Goal: Find specific page/section: Find specific page/section

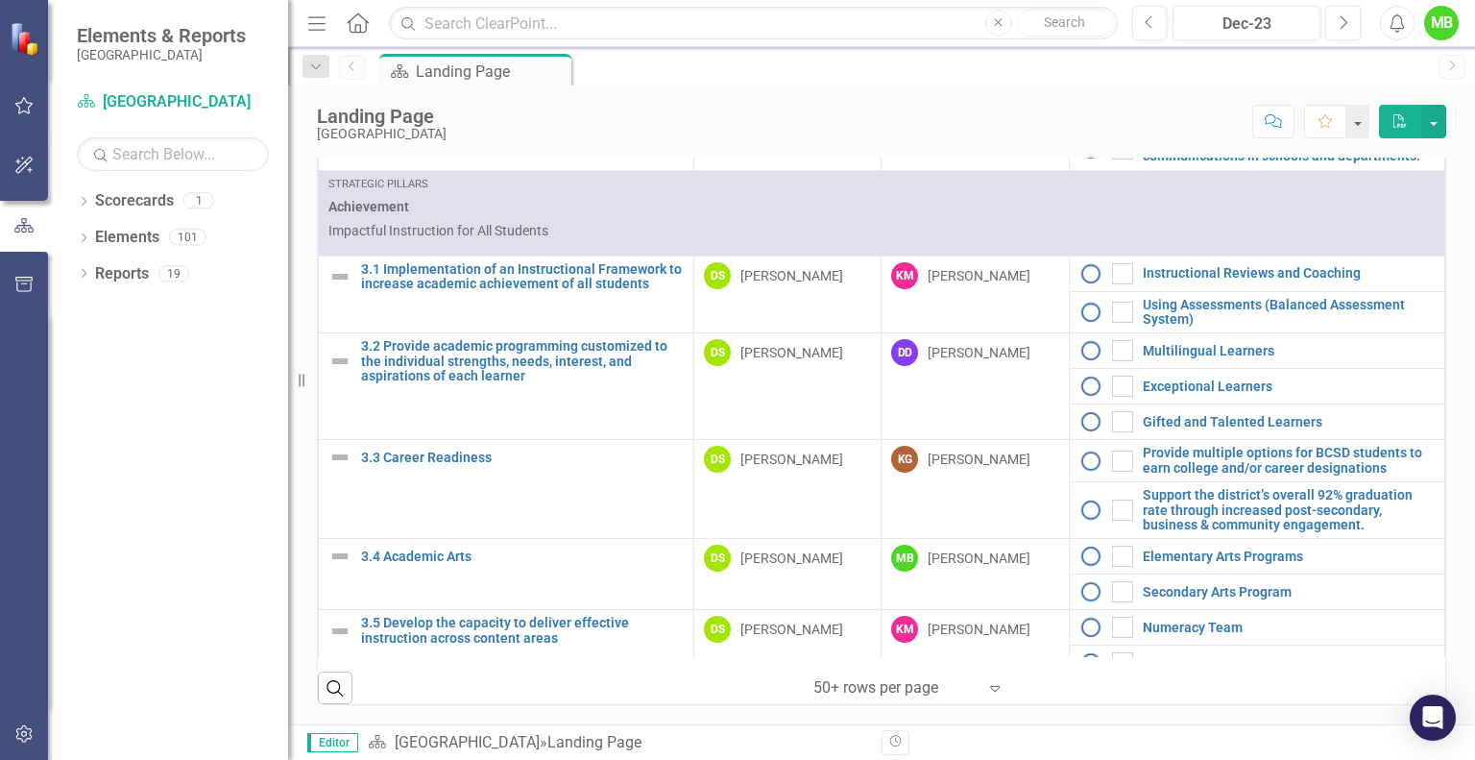
scroll to position [1282, 0]
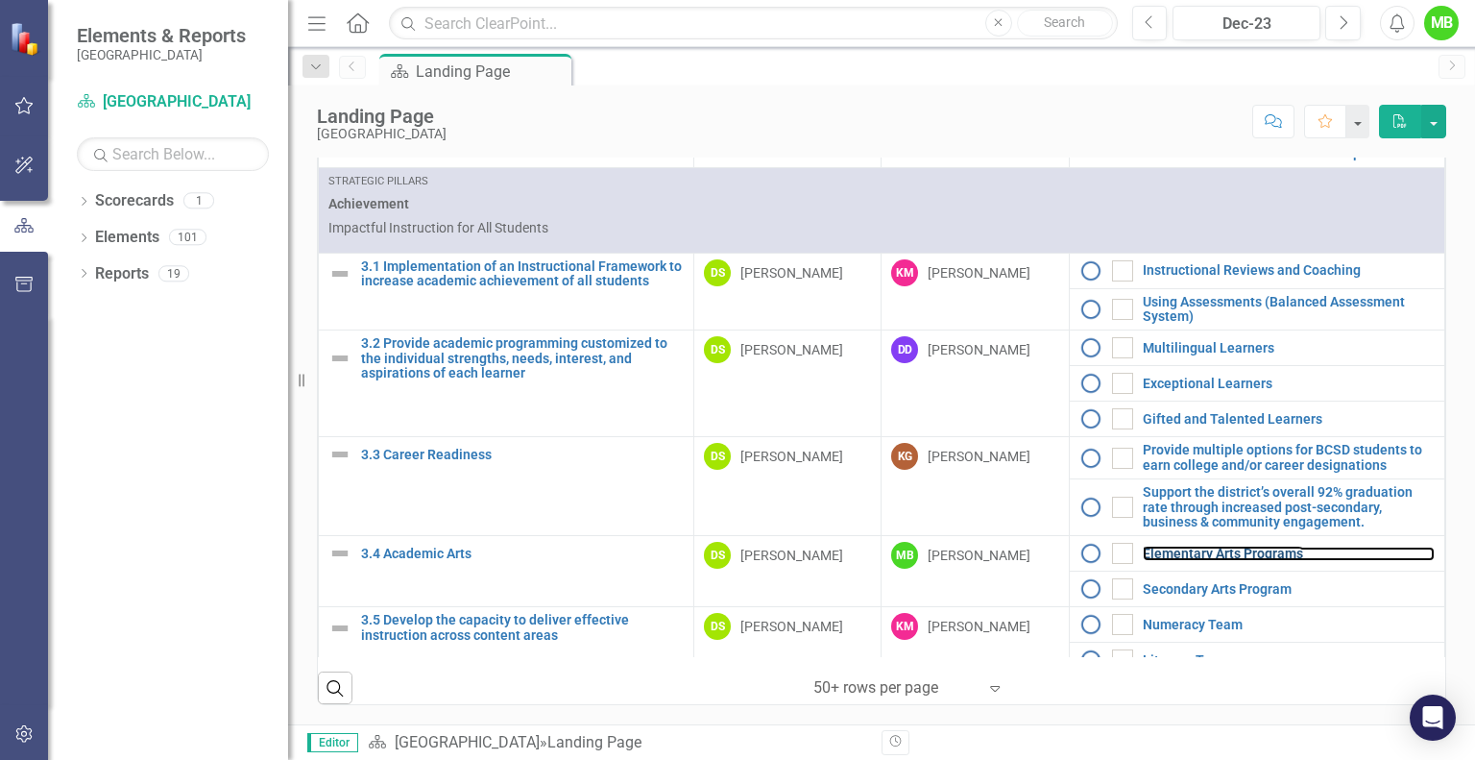
click at [1147, 546] on link "Elementary Arts Programs" at bounding box center [1289, 553] width 292 height 14
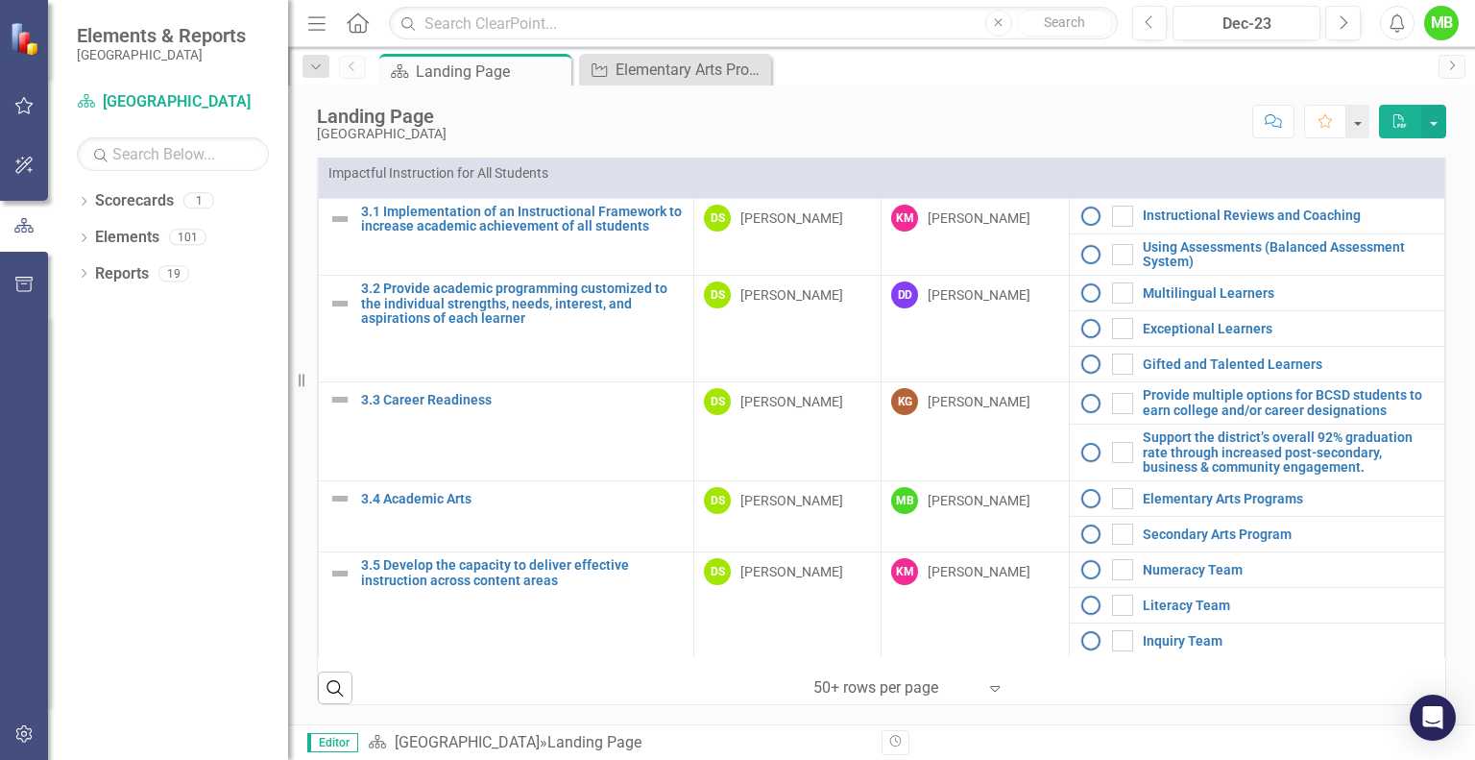
scroll to position [1339, 0]
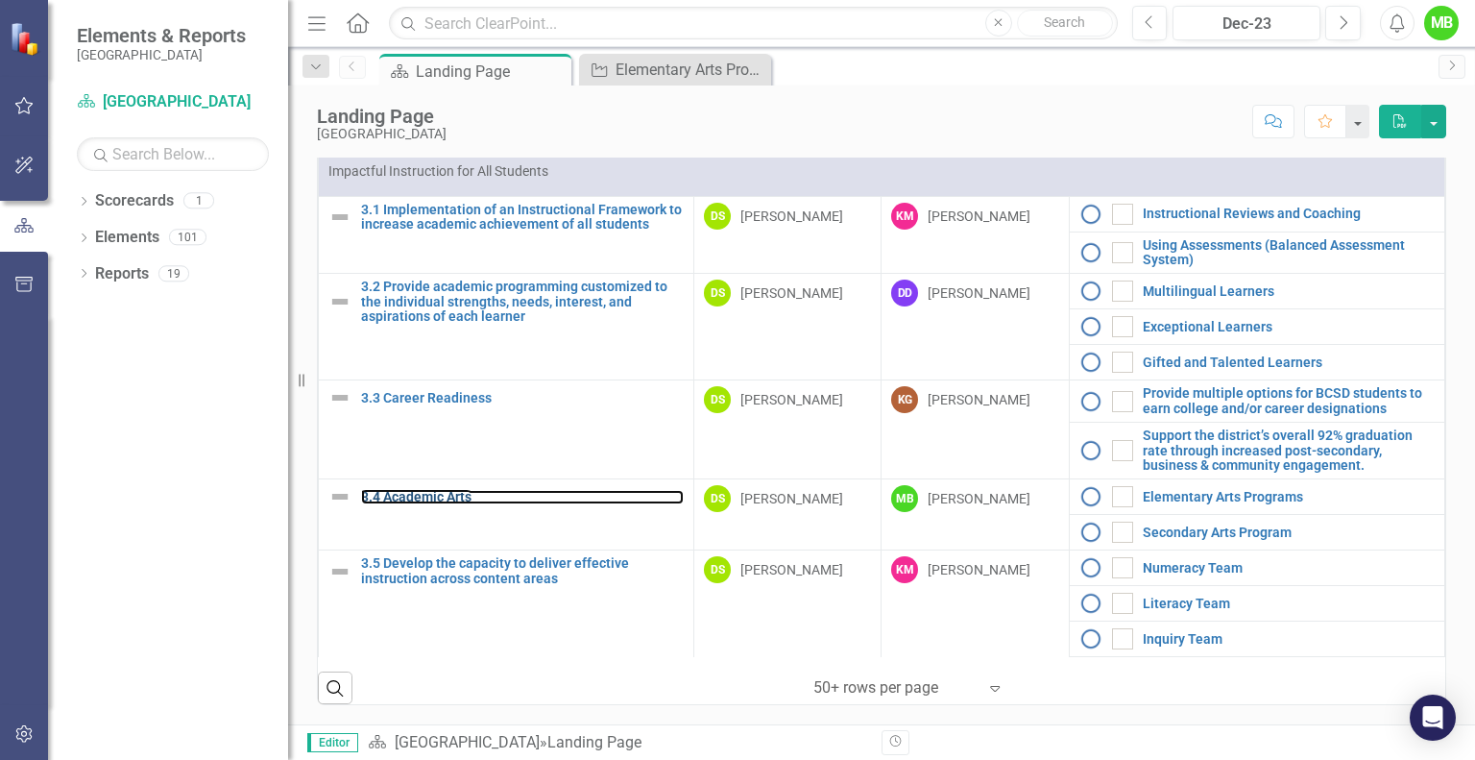
click at [453, 490] on link "3.4 Academic Arts" at bounding box center [522, 497] width 323 height 14
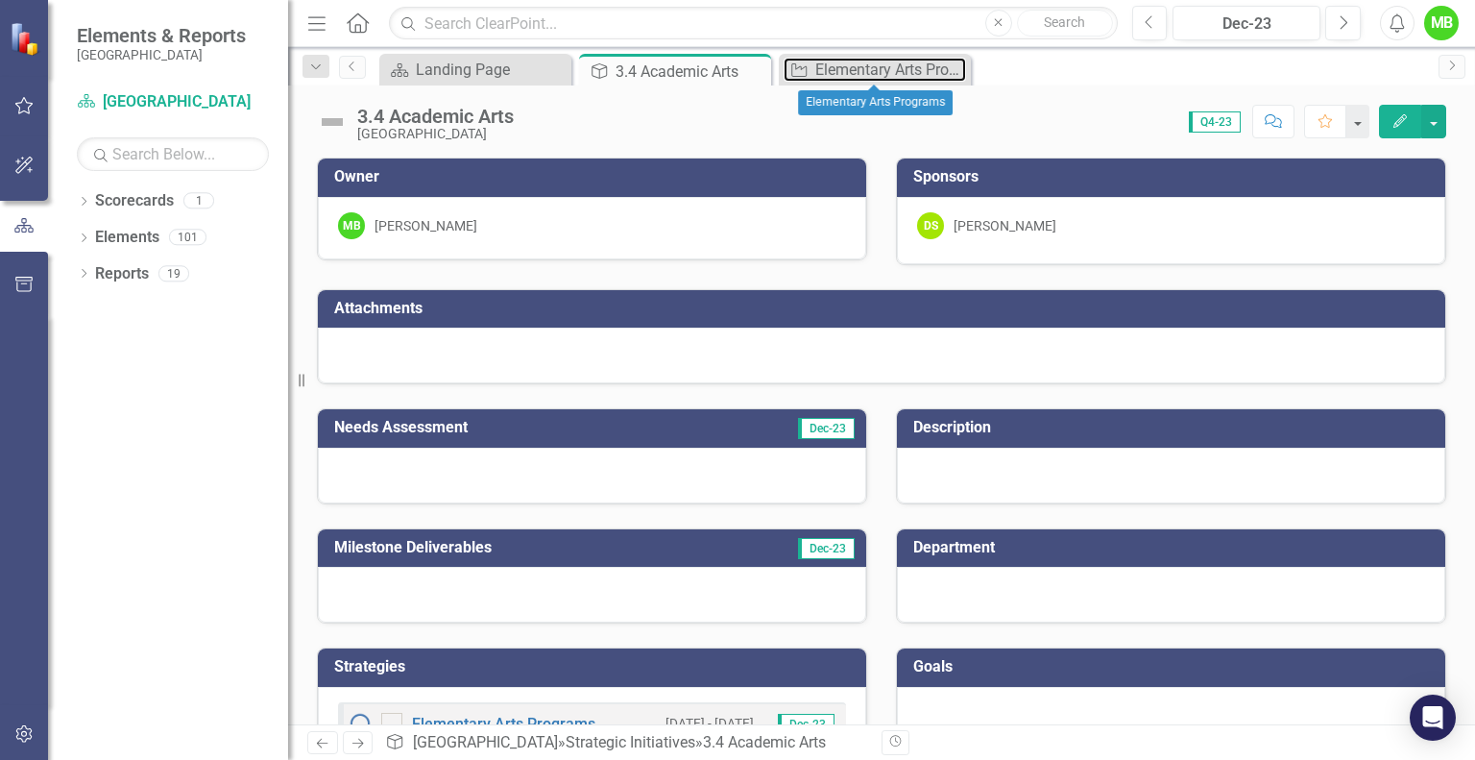
click at [864, 69] on div "Elementary Arts Programs" at bounding box center [890, 70] width 151 height 24
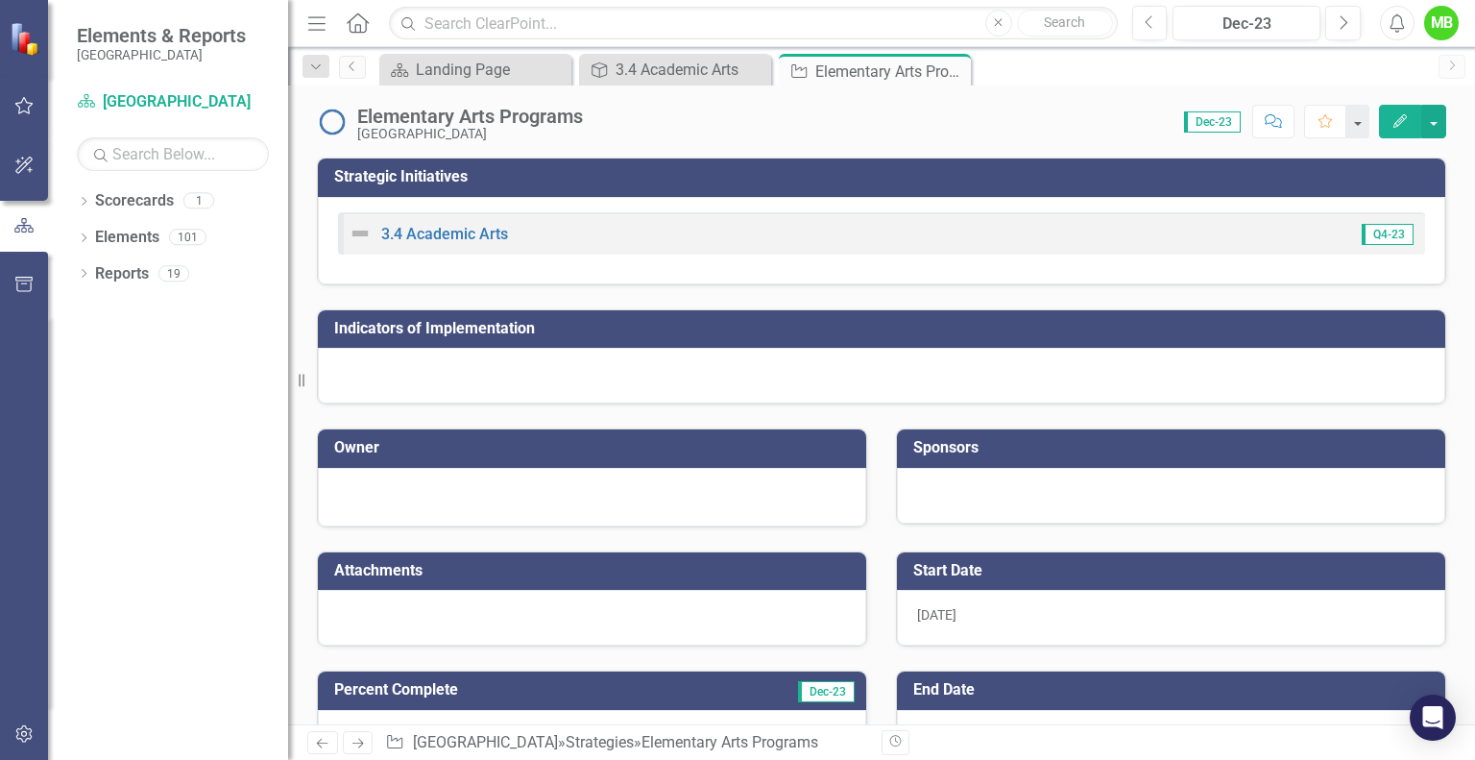
click at [0, 0] on icon "Close" at bounding box center [0, 0] width 0 height 0
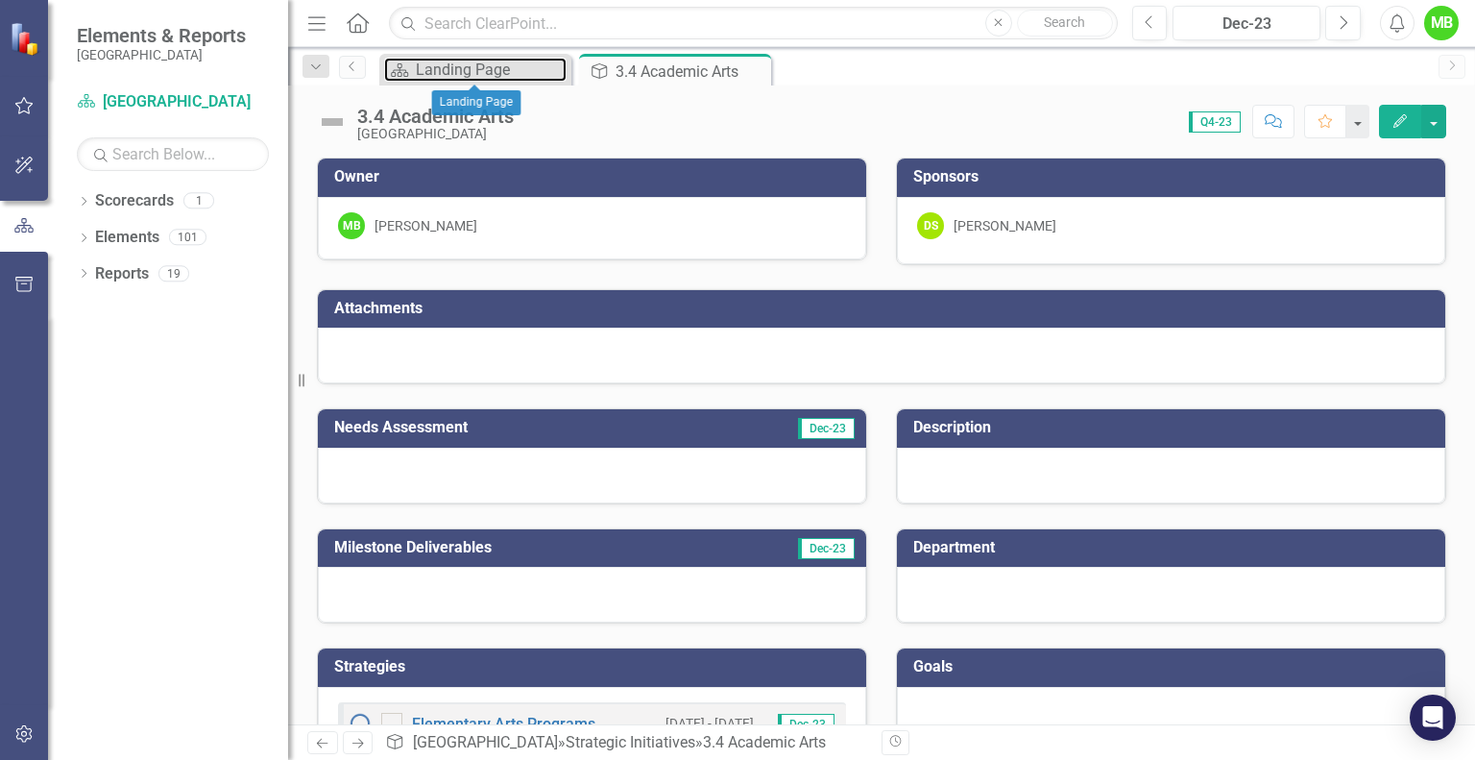
click at [434, 70] on div "Landing Page" at bounding box center [491, 70] width 151 height 24
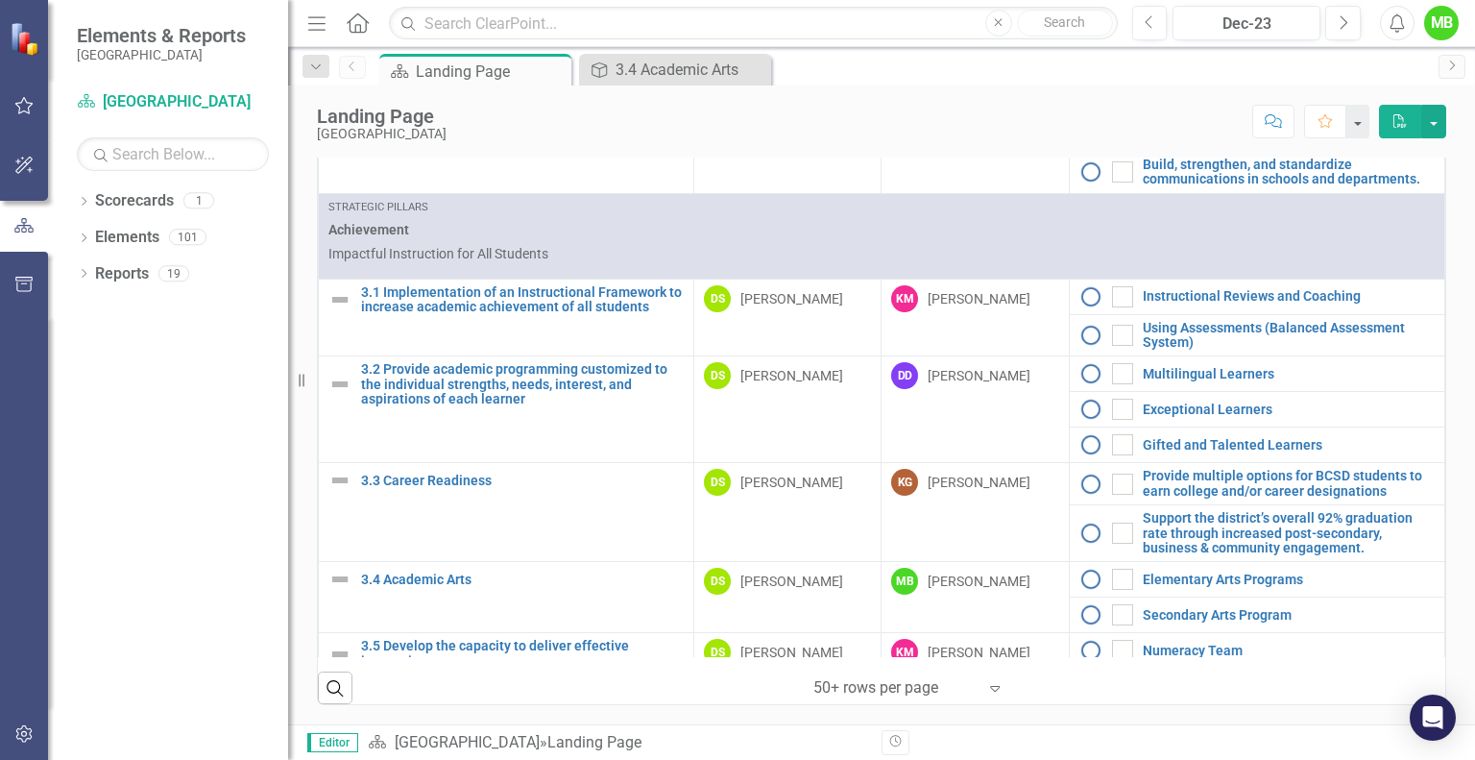
scroll to position [1256, 0]
click at [653, 62] on div "3.4 Academic Arts" at bounding box center [690, 70] width 151 height 24
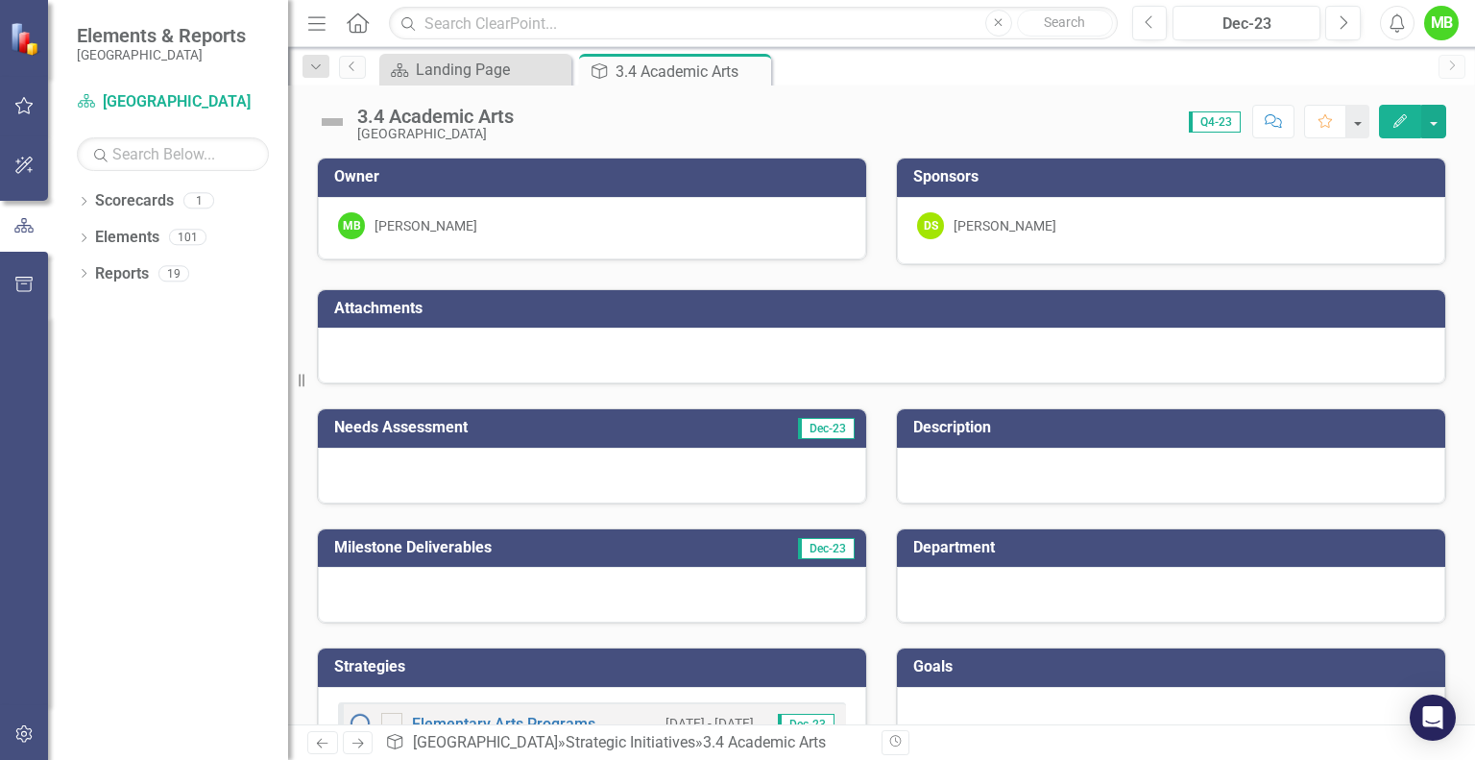
click at [496, 360] on div at bounding box center [881, 355] width 1127 height 56
click at [1218, 130] on span "Q4-23" at bounding box center [1215, 121] width 52 height 21
click at [1212, 125] on span "Q4-23" at bounding box center [1215, 121] width 52 height 21
click at [798, 429] on span "Dec-23" at bounding box center [826, 428] width 57 height 21
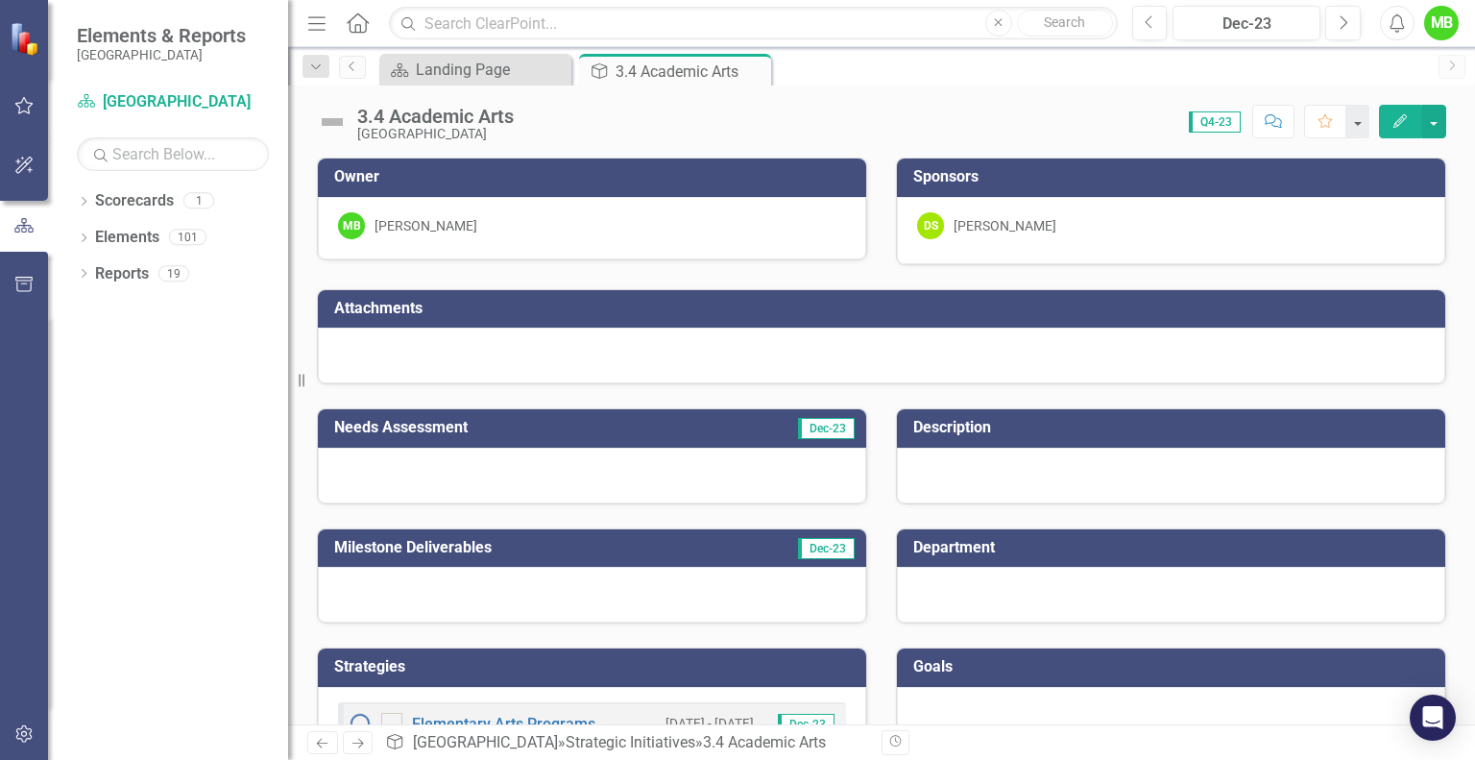
click at [798, 429] on span "Dec-23" at bounding box center [826, 428] width 57 height 21
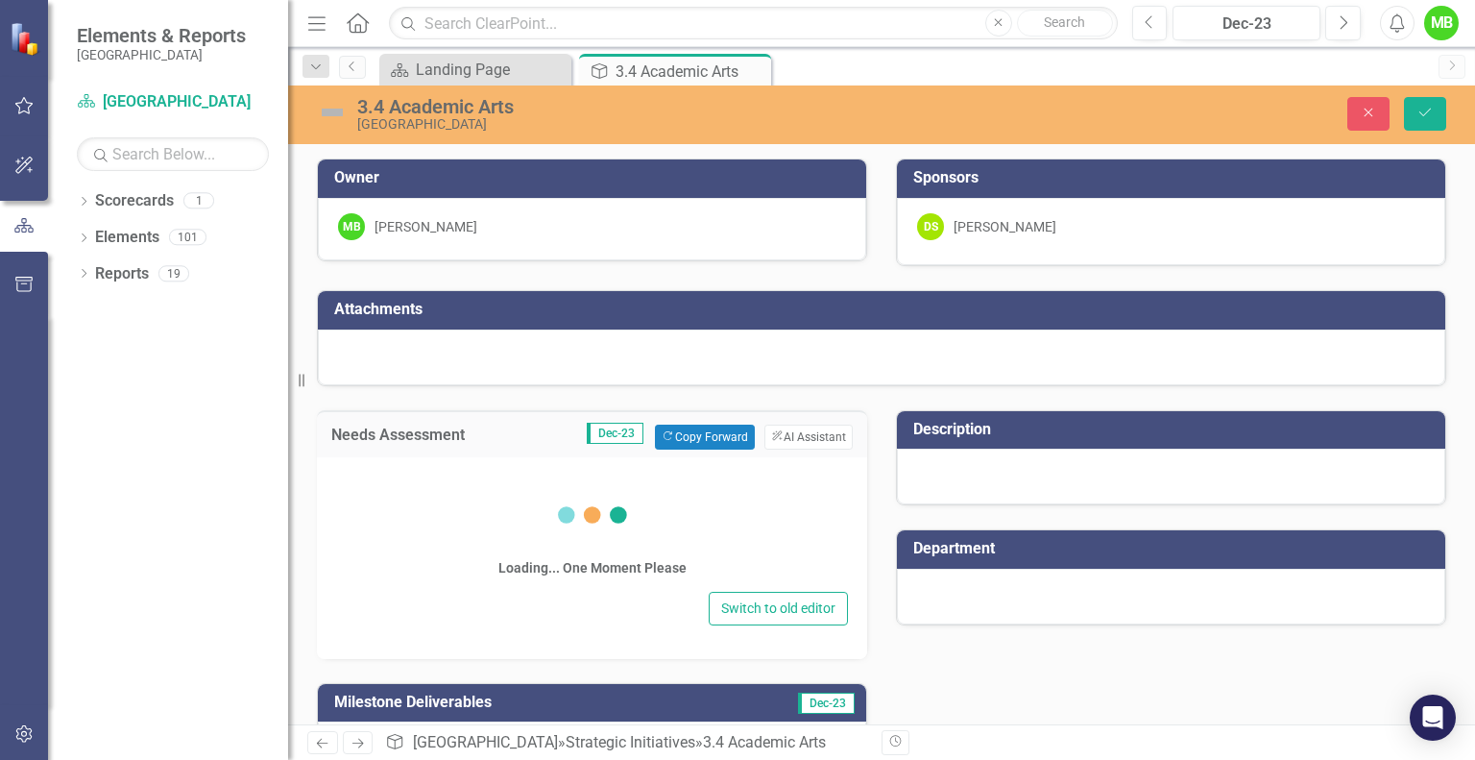
click at [797, 429] on button "ClearPoint AI AI Assistant" at bounding box center [808, 436] width 88 height 25
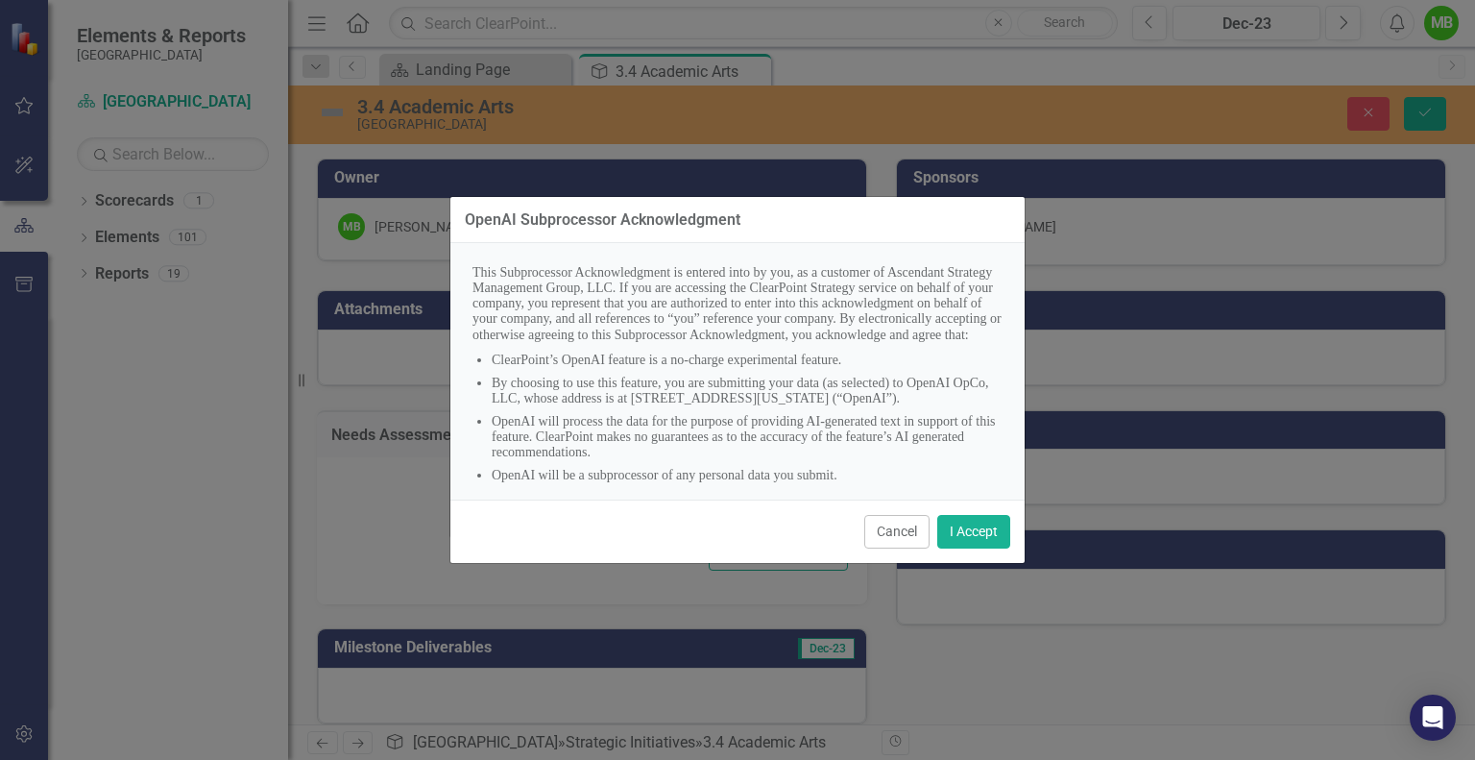
click at [907, 529] on button "Cancel" at bounding box center [896, 532] width 65 height 34
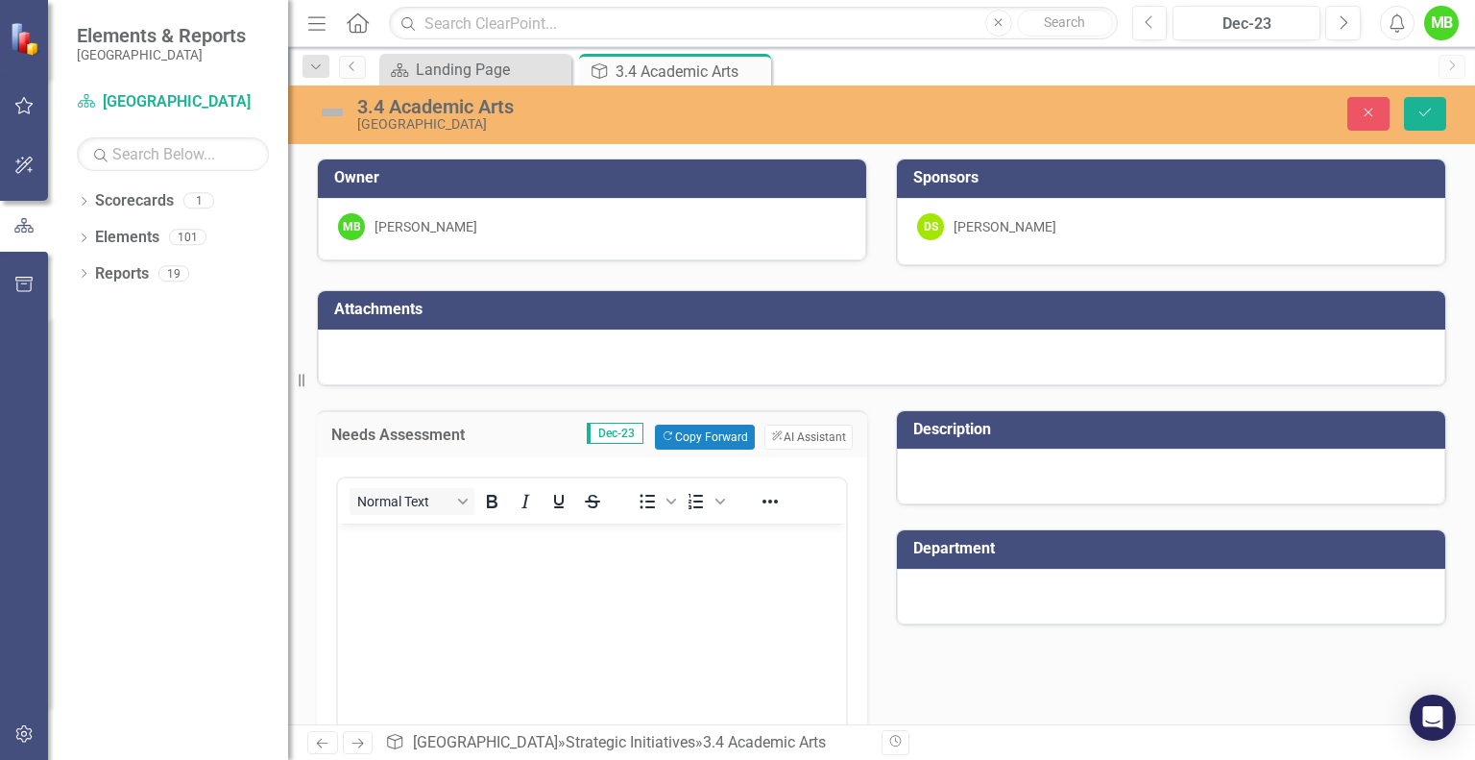
click at [589, 433] on span "Dec-23" at bounding box center [615, 432] width 57 height 21
click at [1352, 113] on button "Close" at bounding box center [1368, 114] width 42 height 34
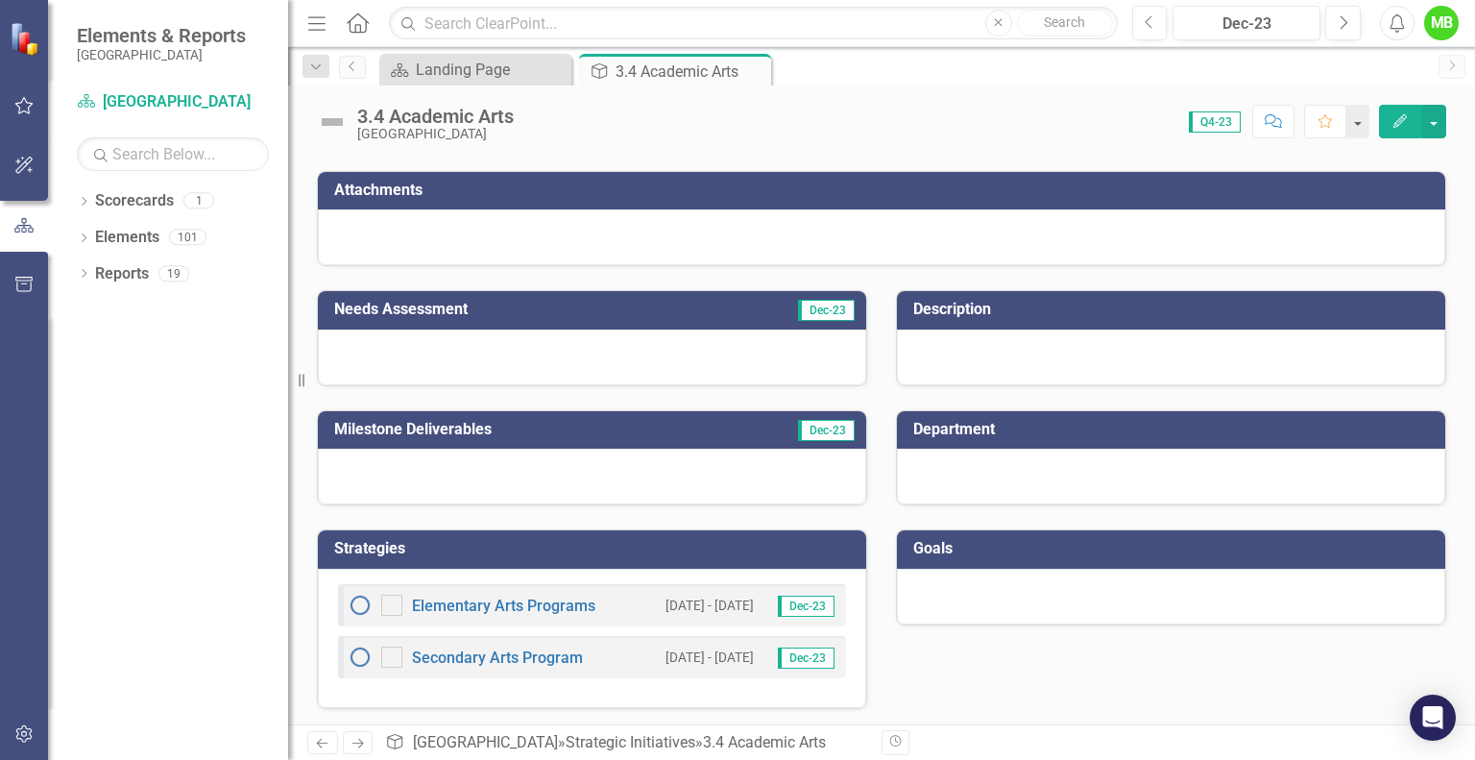
scroll to position [118, 0]
click at [799, 601] on span "Dec-23" at bounding box center [806, 605] width 57 height 21
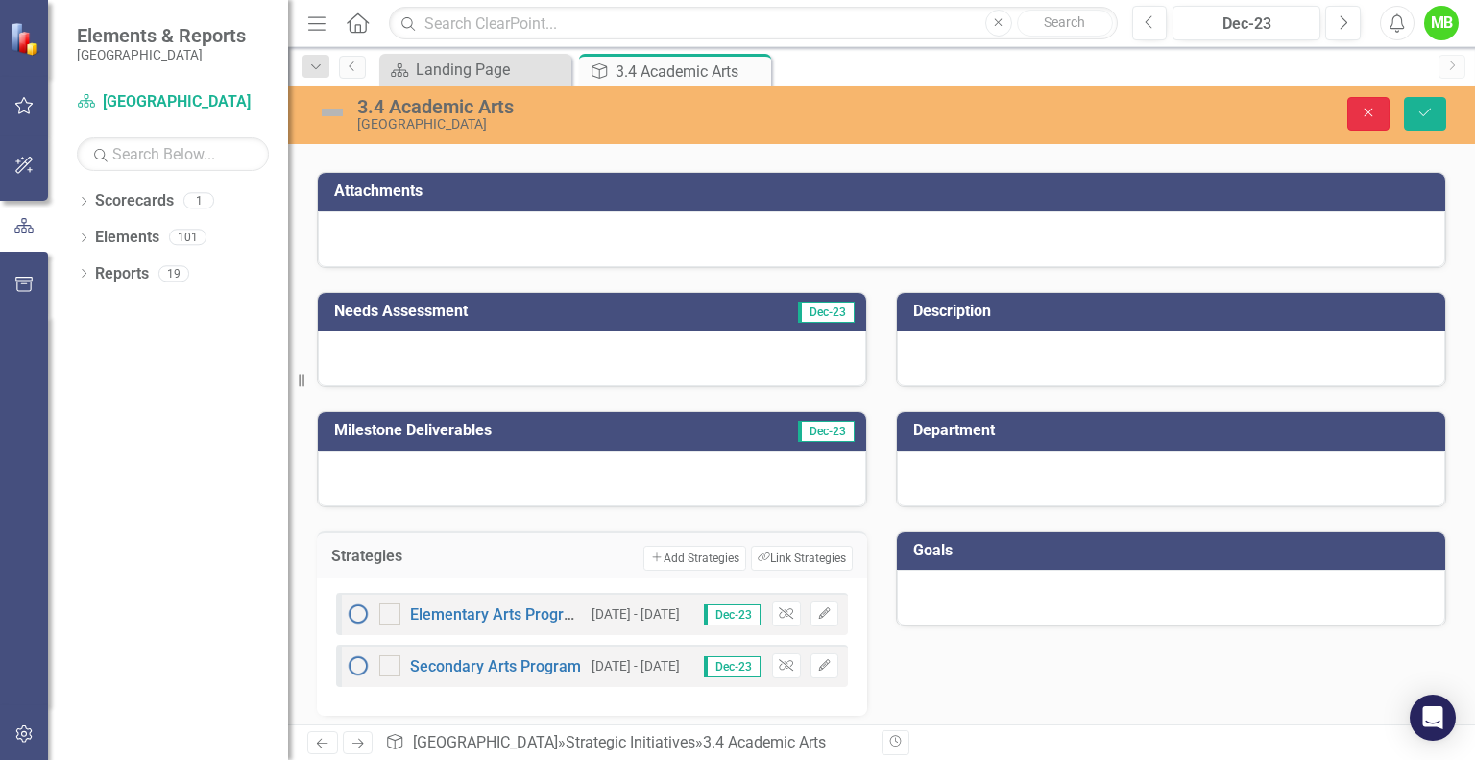
click at [1362, 107] on icon "Close" at bounding box center [1368, 112] width 17 height 13
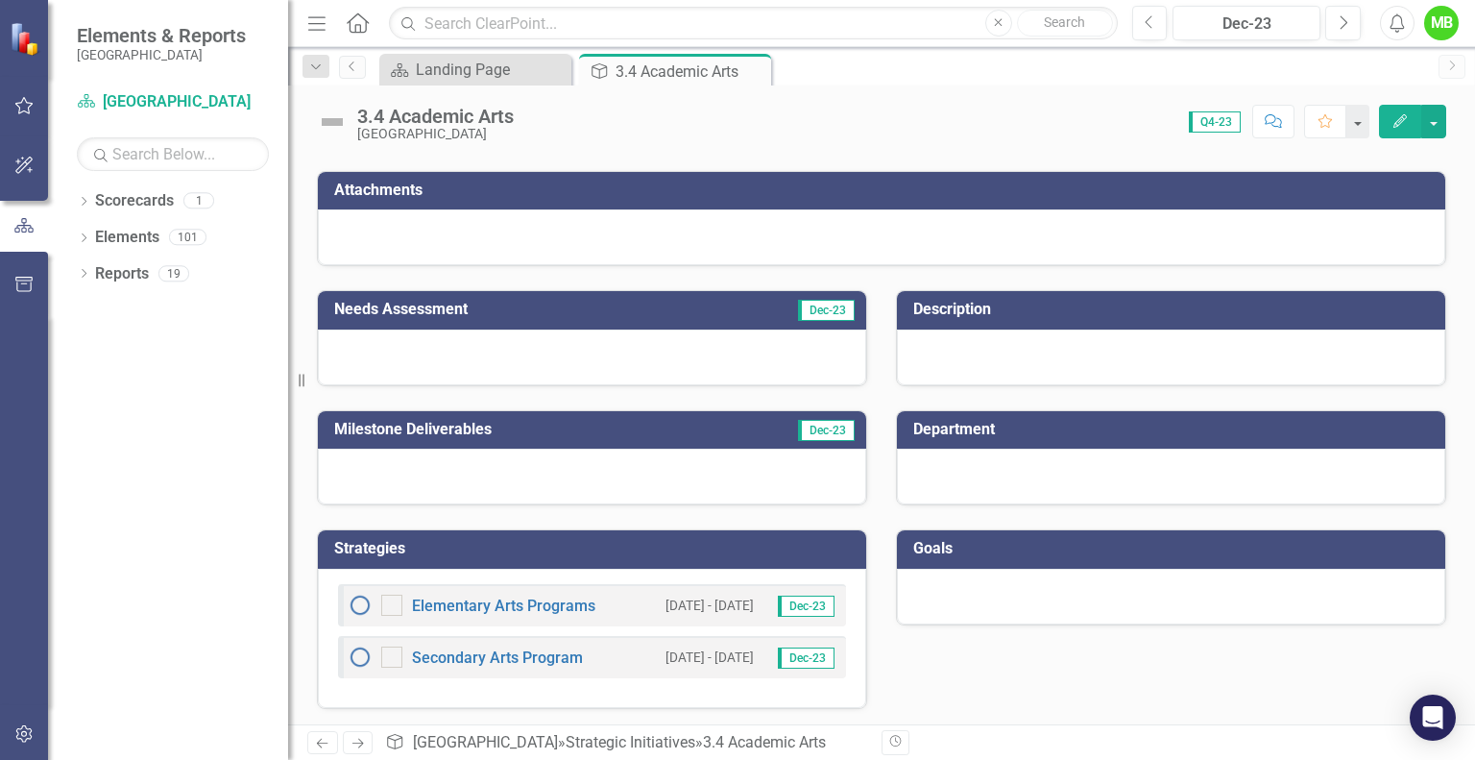
click at [1016, 576] on div at bounding box center [1171, 596] width 548 height 56
click at [1341, 21] on icon "Next" at bounding box center [1343, 22] width 11 height 17
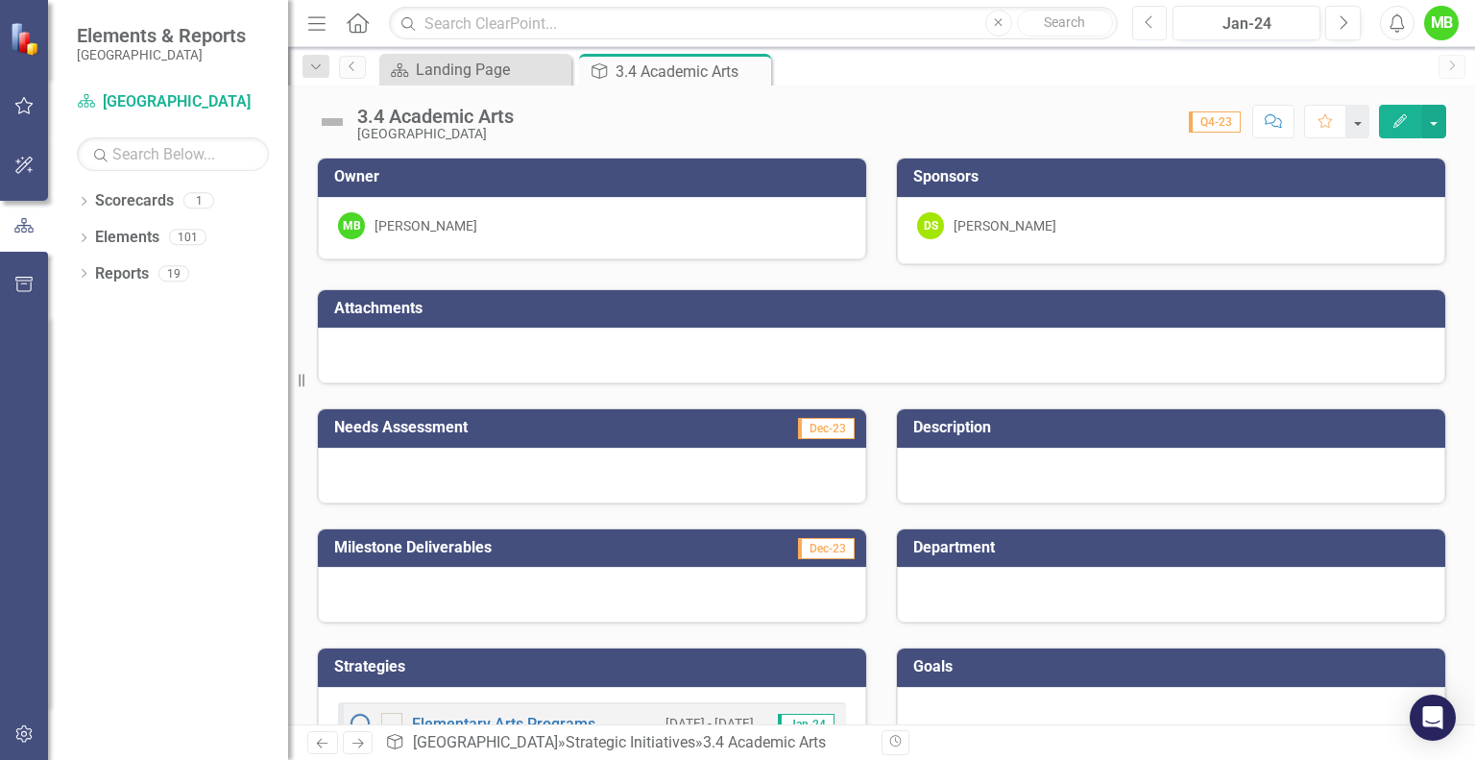
click at [1157, 18] on button "Previous" at bounding box center [1150, 23] width 36 height 35
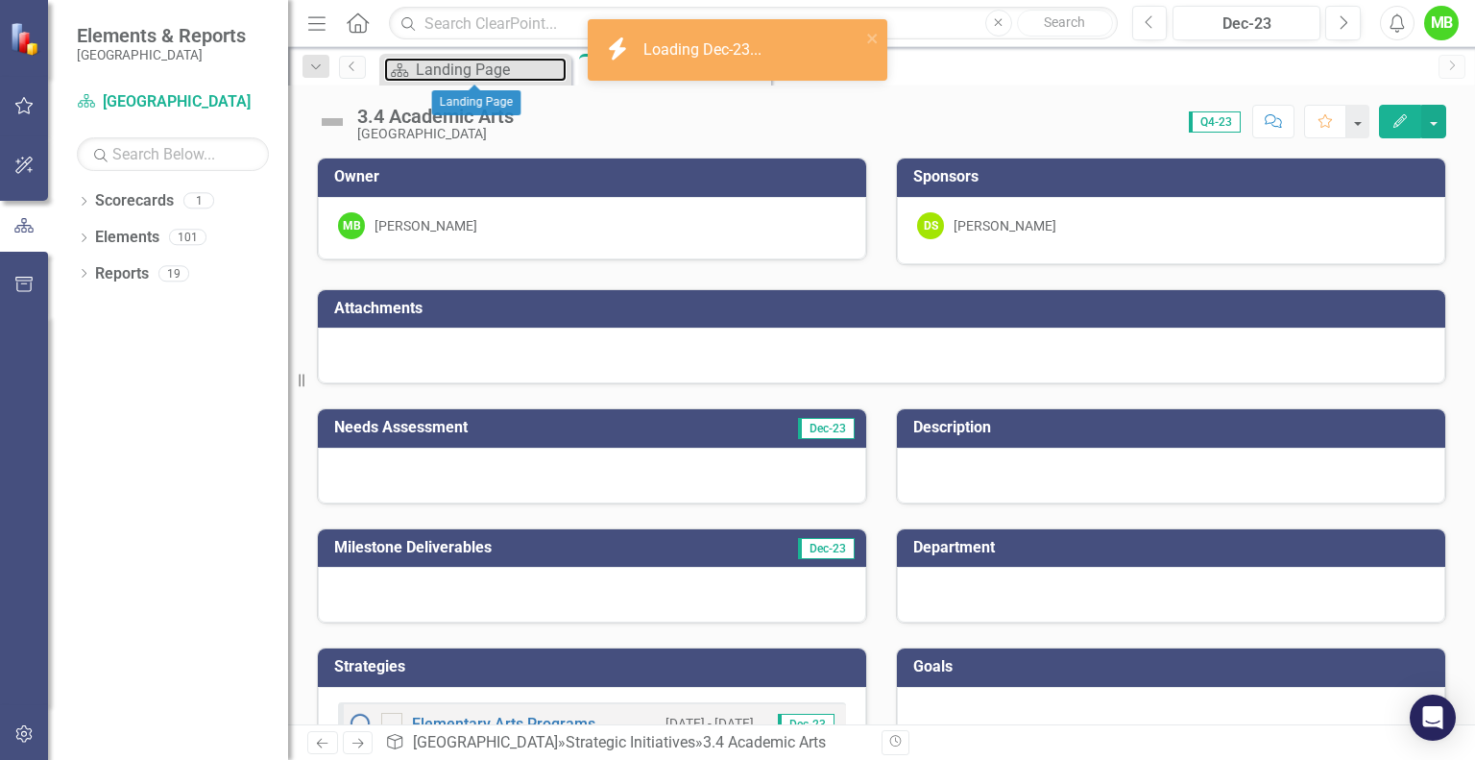
click at [470, 62] on div "Landing Page" at bounding box center [491, 70] width 151 height 24
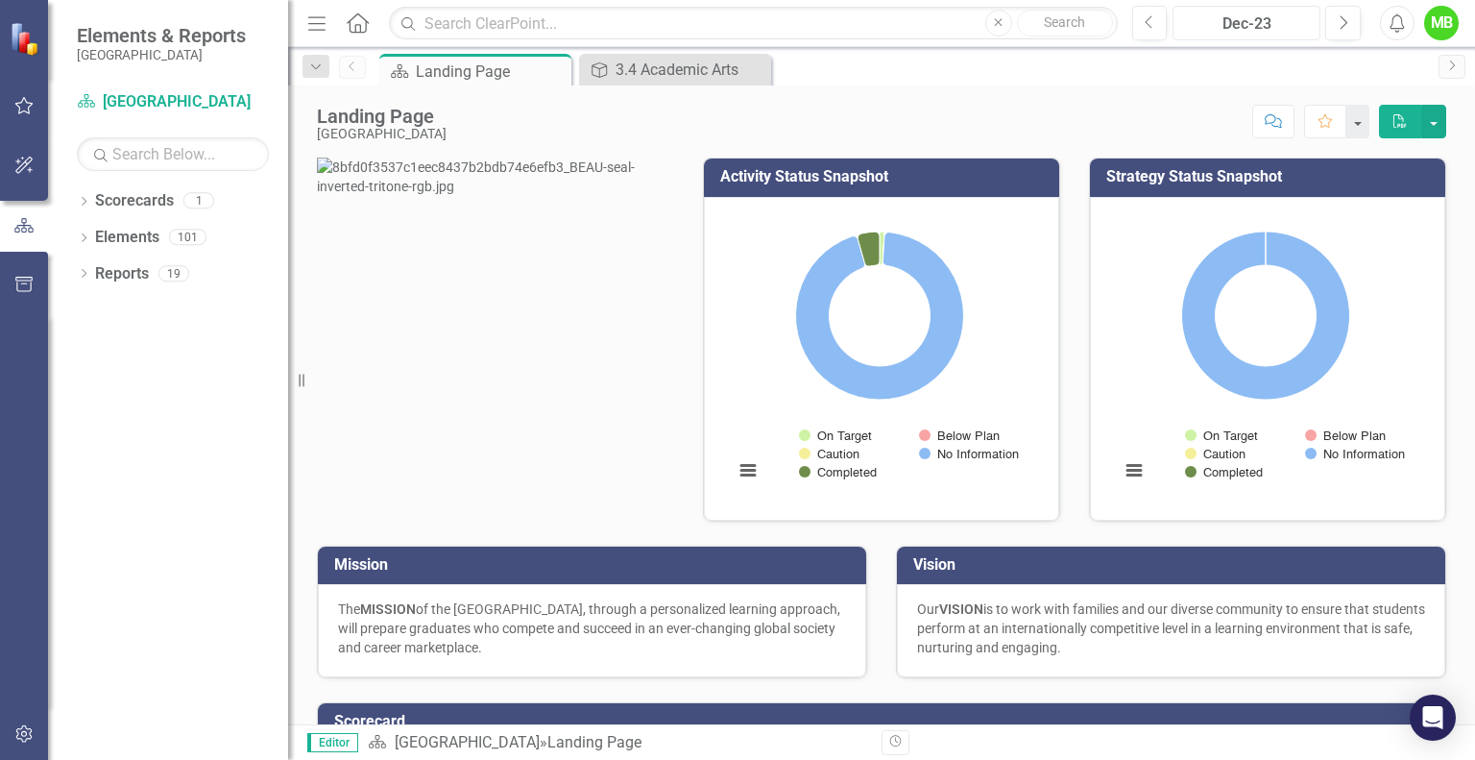
click at [1258, 38] on button "Dec-23" at bounding box center [1246, 23] width 148 height 35
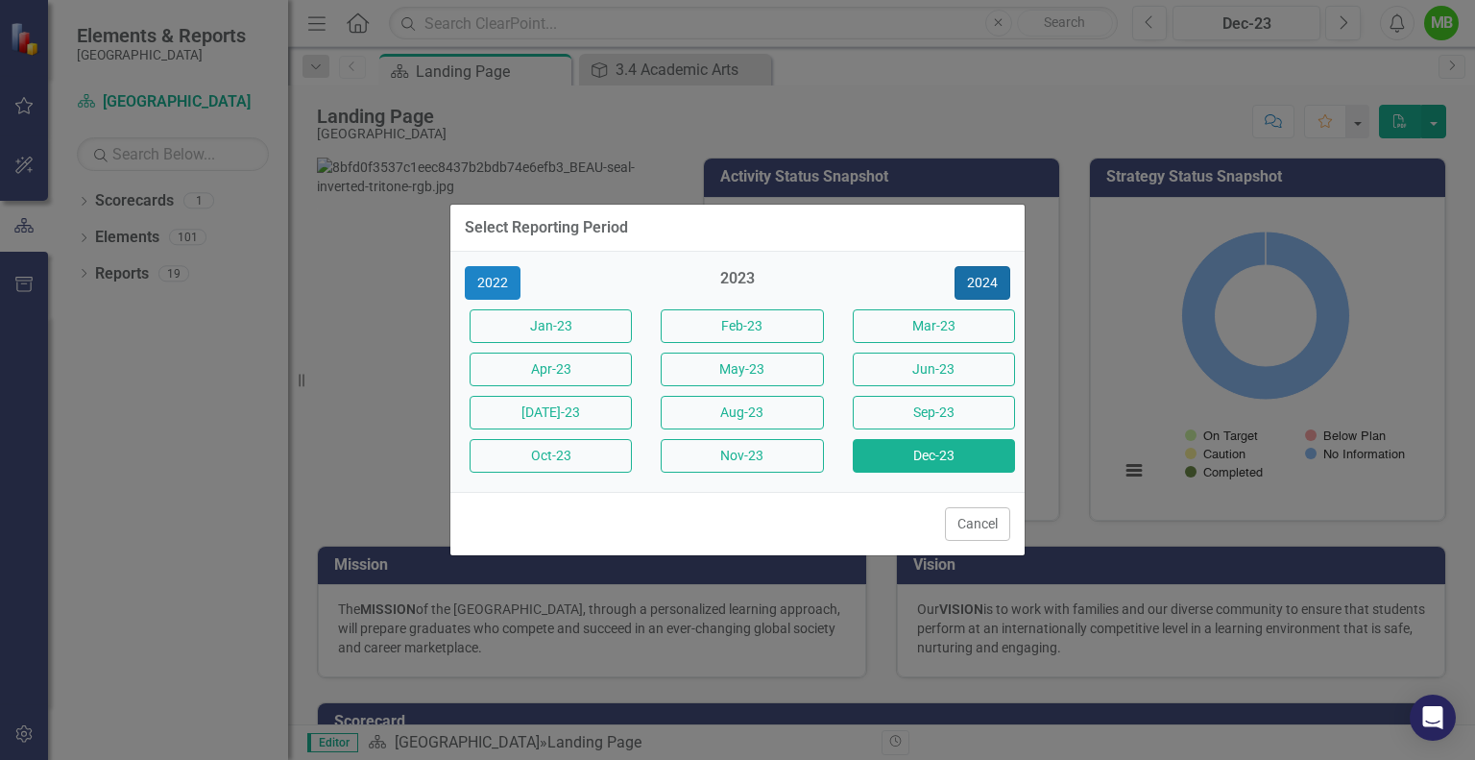
click at [983, 278] on button "2024" at bounding box center [982, 283] width 56 height 34
click at [983, 278] on button "2025" at bounding box center [982, 283] width 56 height 34
click at [983, 278] on button "2026" at bounding box center [982, 283] width 56 height 34
click at [514, 289] on button "2025" at bounding box center [493, 283] width 56 height 34
click at [896, 412] on button "Sep-25" at bounding box center [934, 413] width 162 height 34
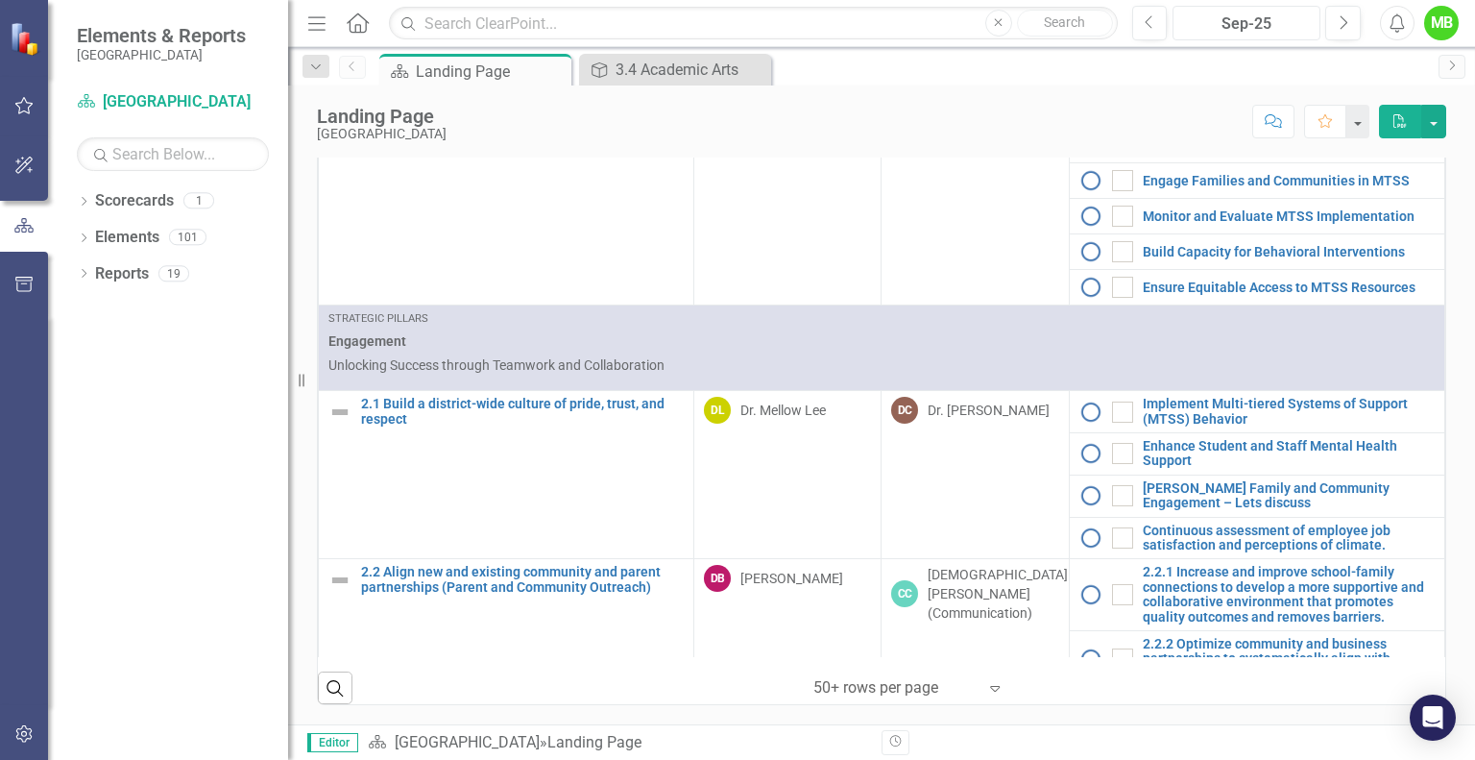
scroll to position [557, 0]
click at [690, 66] on div "3.4 Academic Arts" at bounding box center [690, 70] width 151 height 24
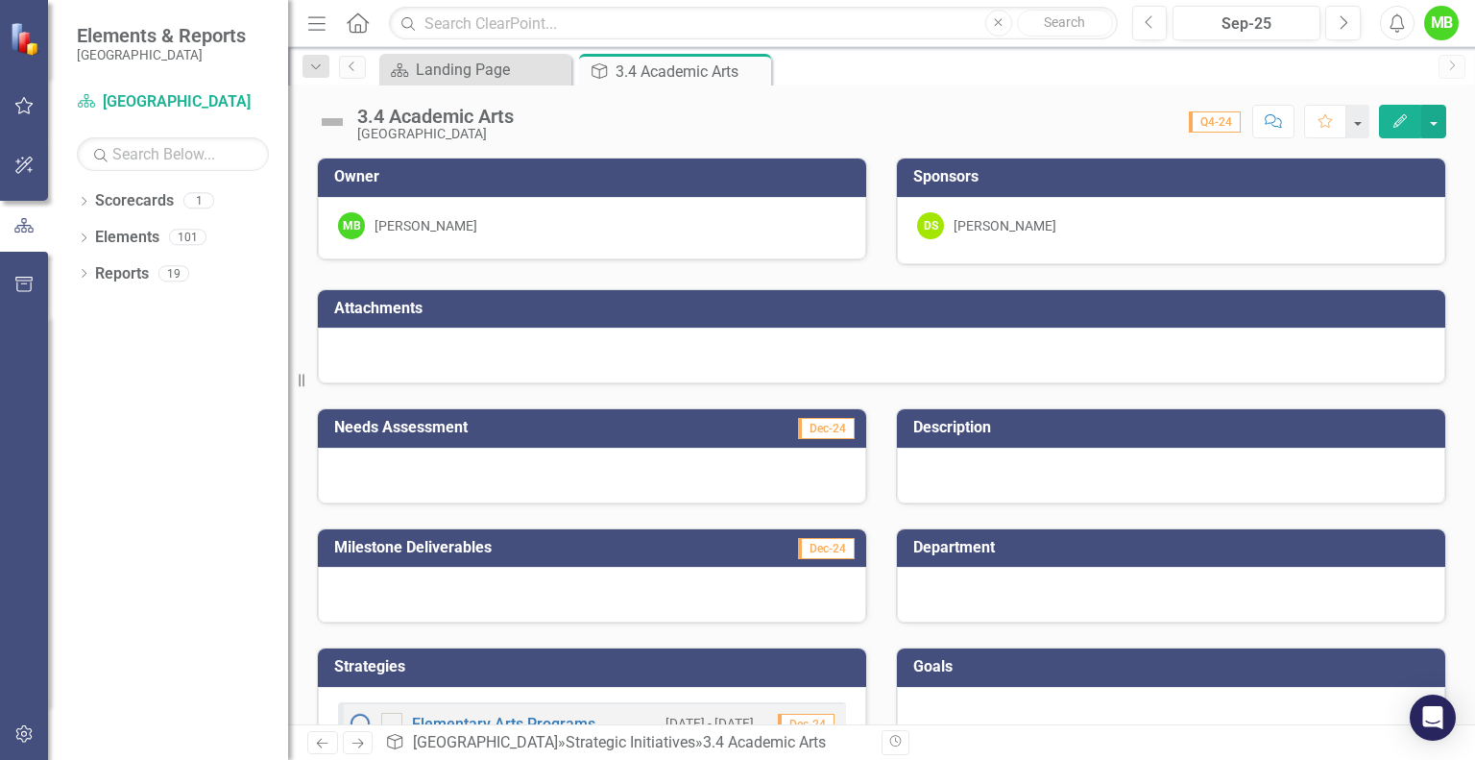
click at [0, 0] on icon at bounding box center [0, 0] width 0 height 0
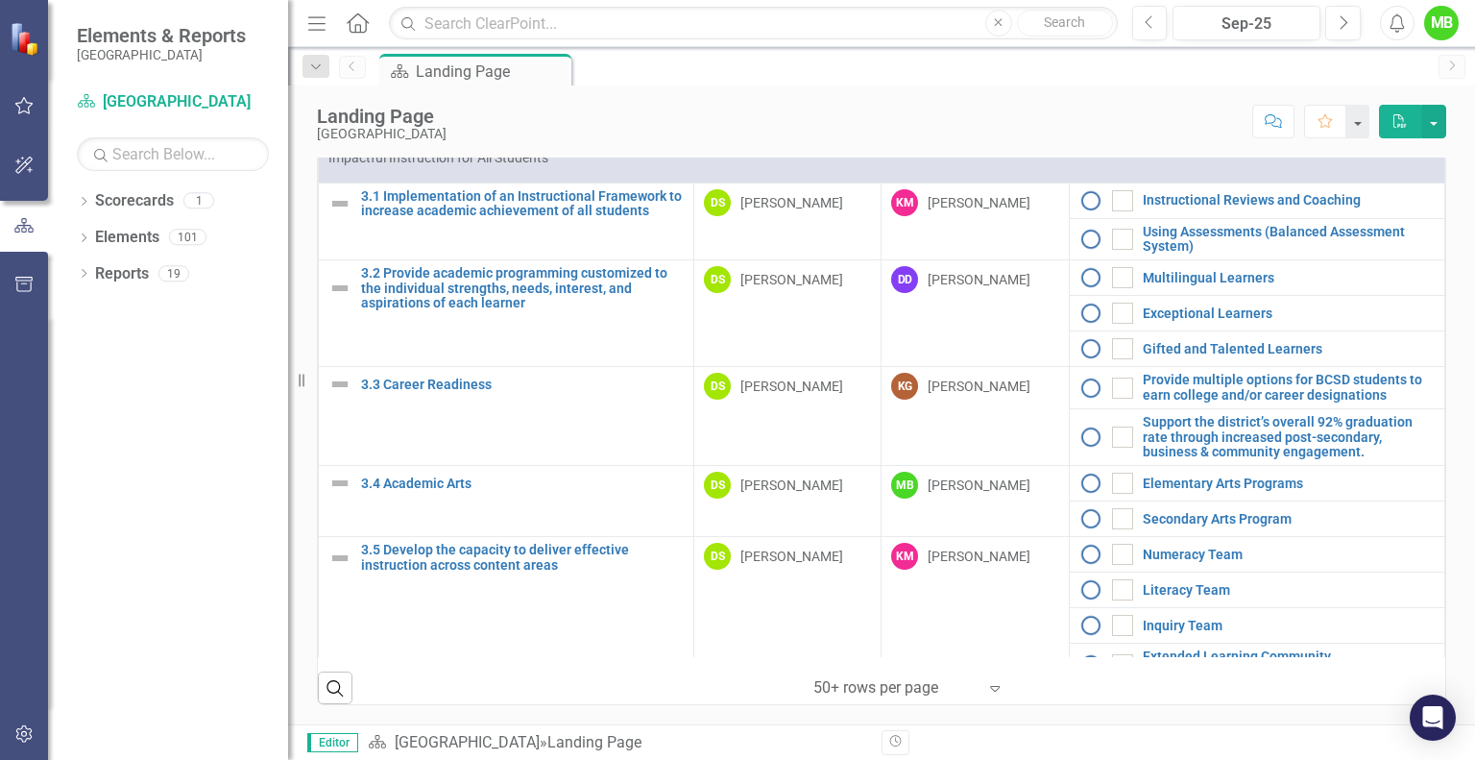
scroll to position [1358, 0]
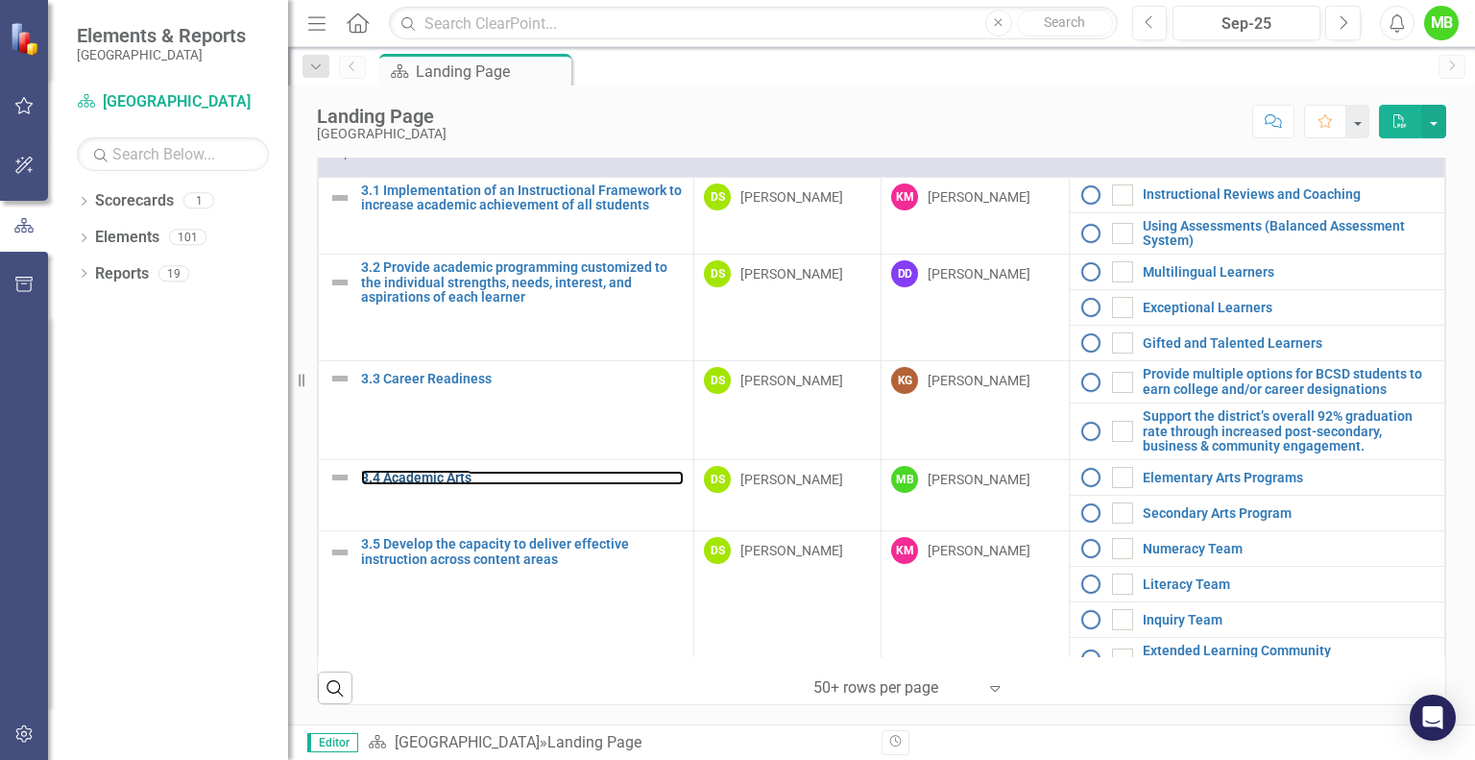
click at [456, 471] on link "3.4 Academic Arts" at bounding box center [522, 478] width 323 height 14
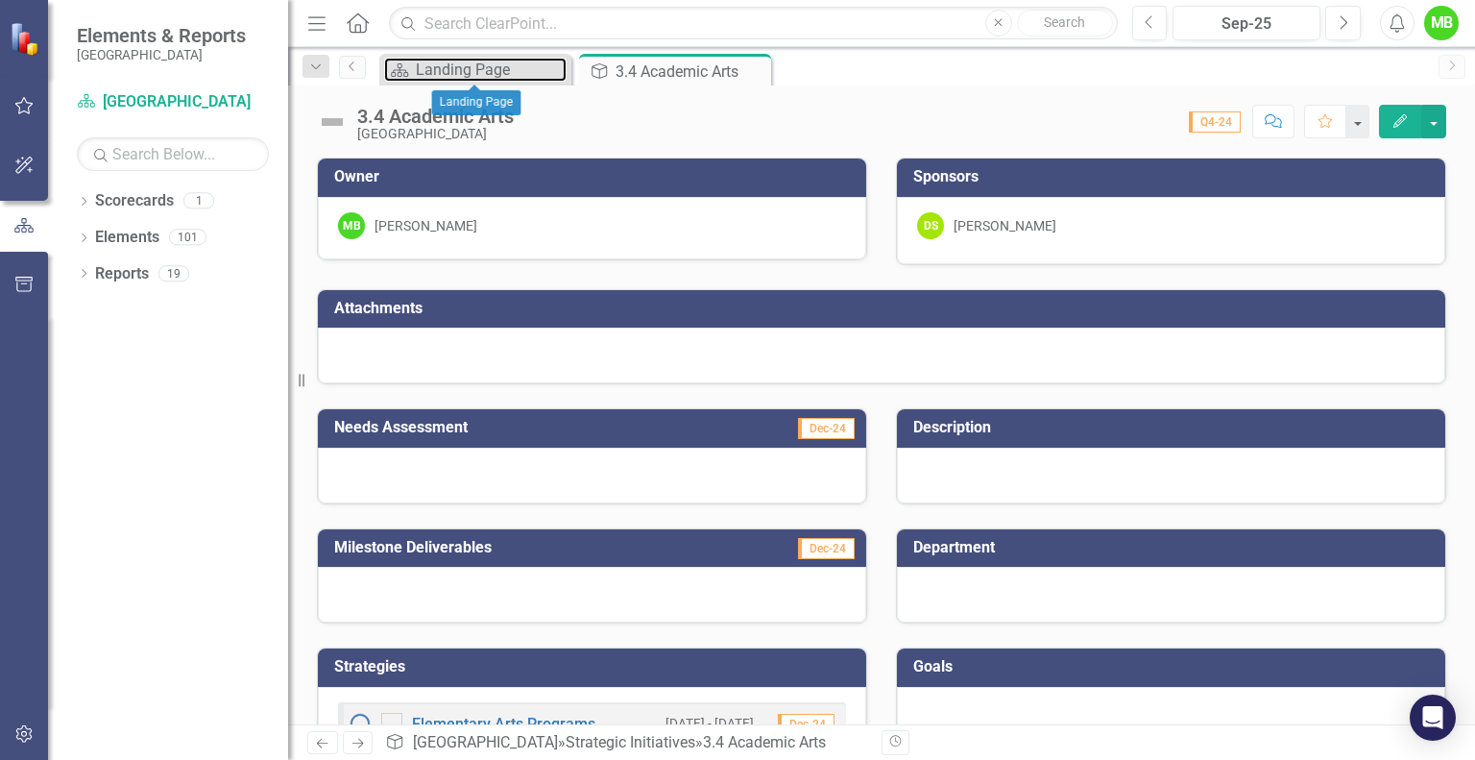
click at [522, 78] on div "Landing Page" at bounding box center [491, 70] width 151 height 24
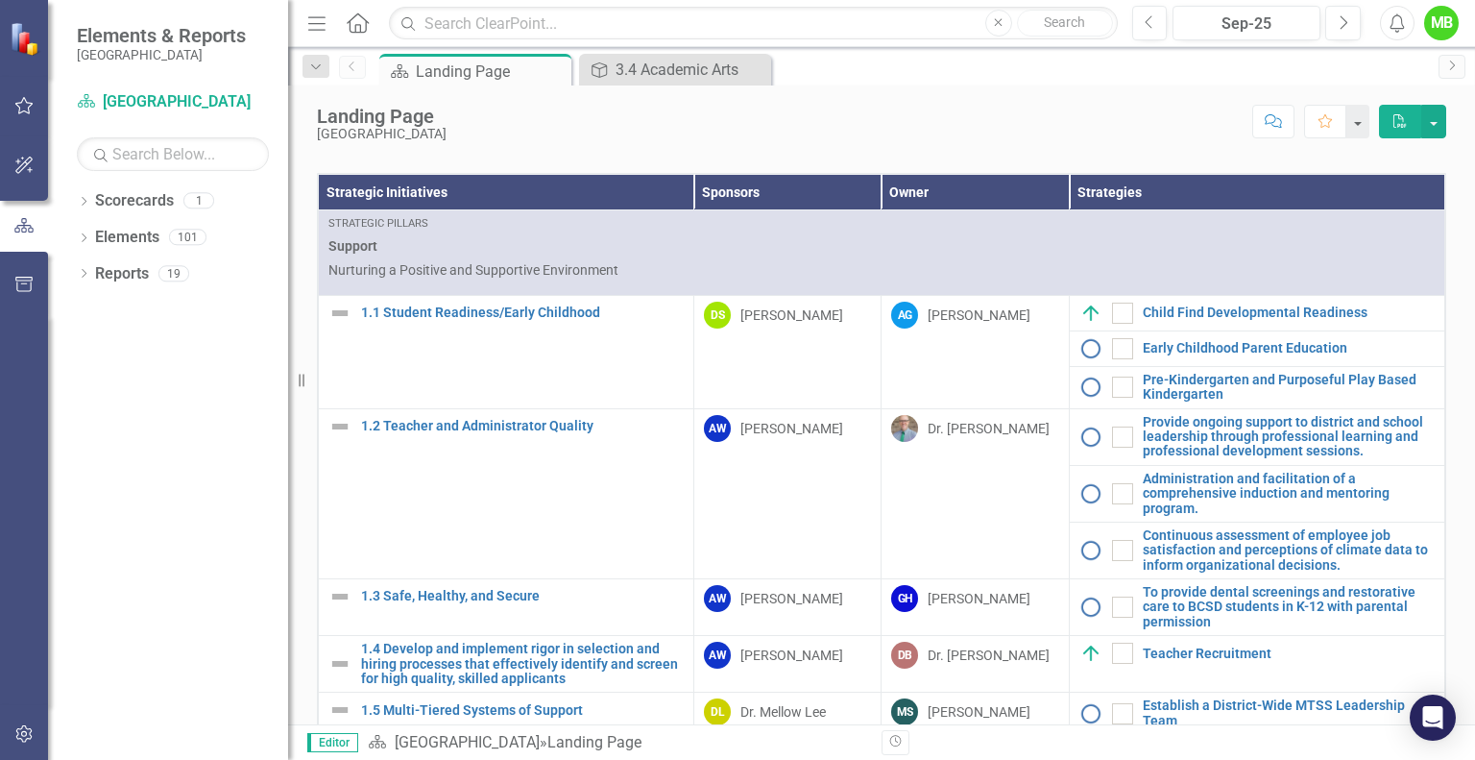
scroll to position [661, 0]
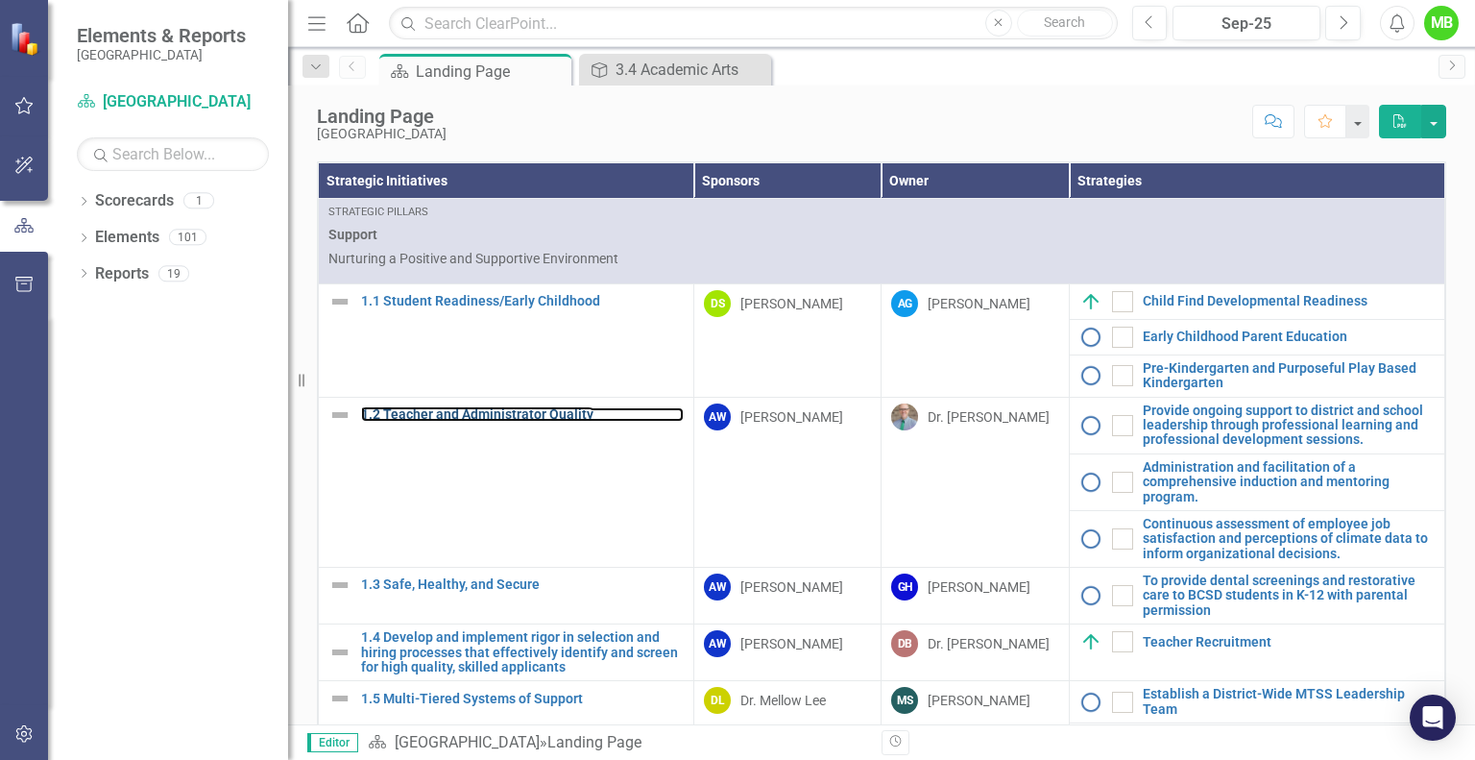
click at [480, 422] on link "1.2 Teacher and Administrator Quality" at bounding box center [522, 414] width 323 height 14
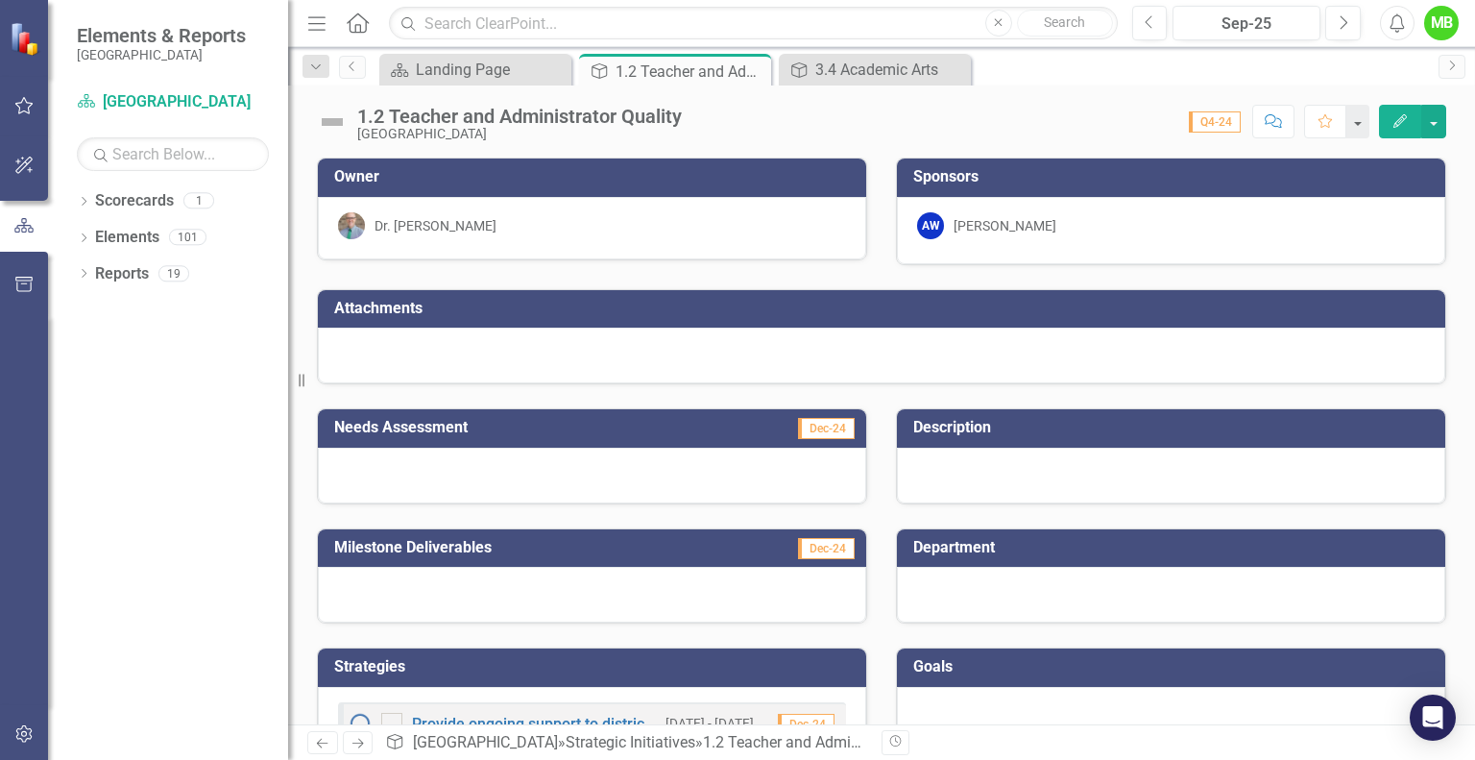
click at [0, 0] on icon at bounding box center [0, 0] width 0 height 0
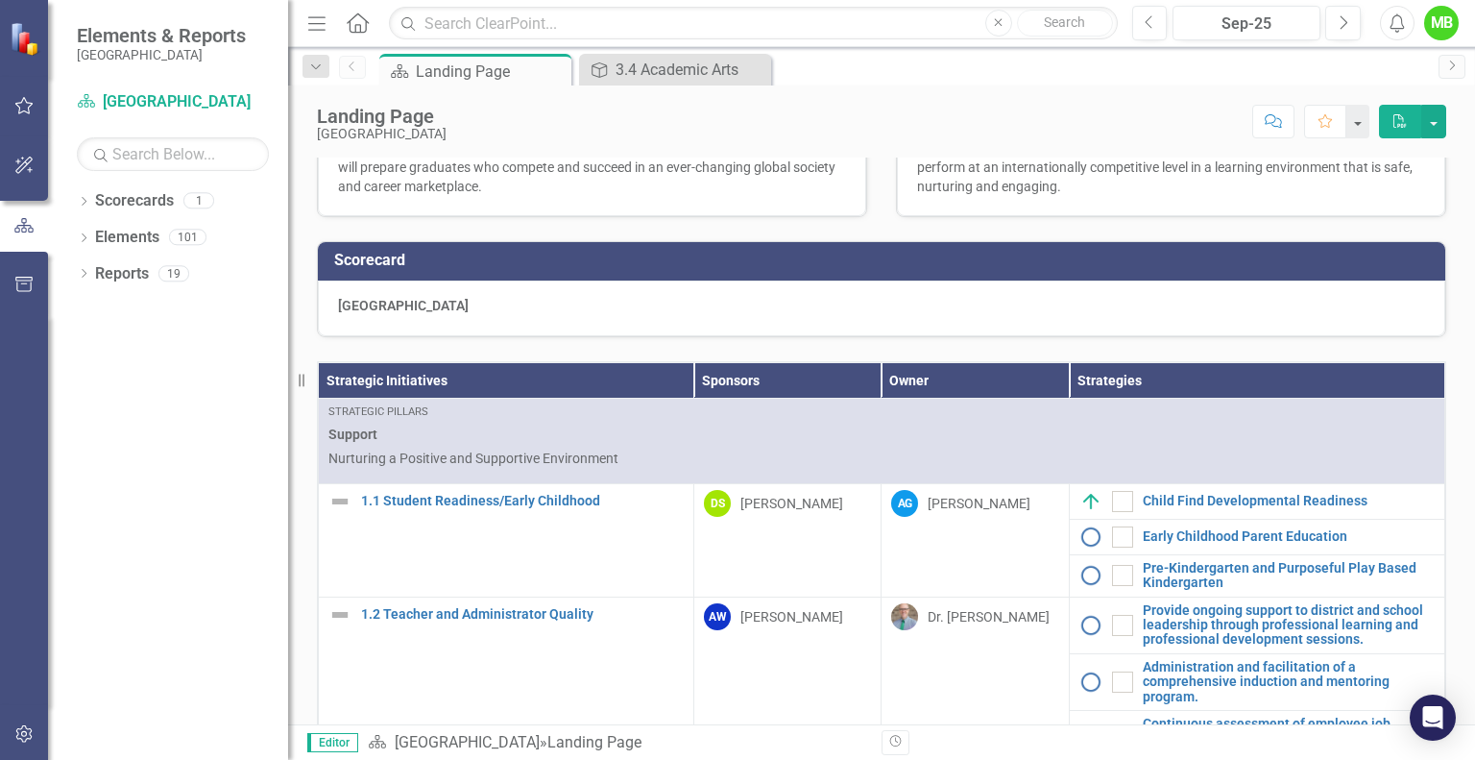
scroll to position [471, 0]
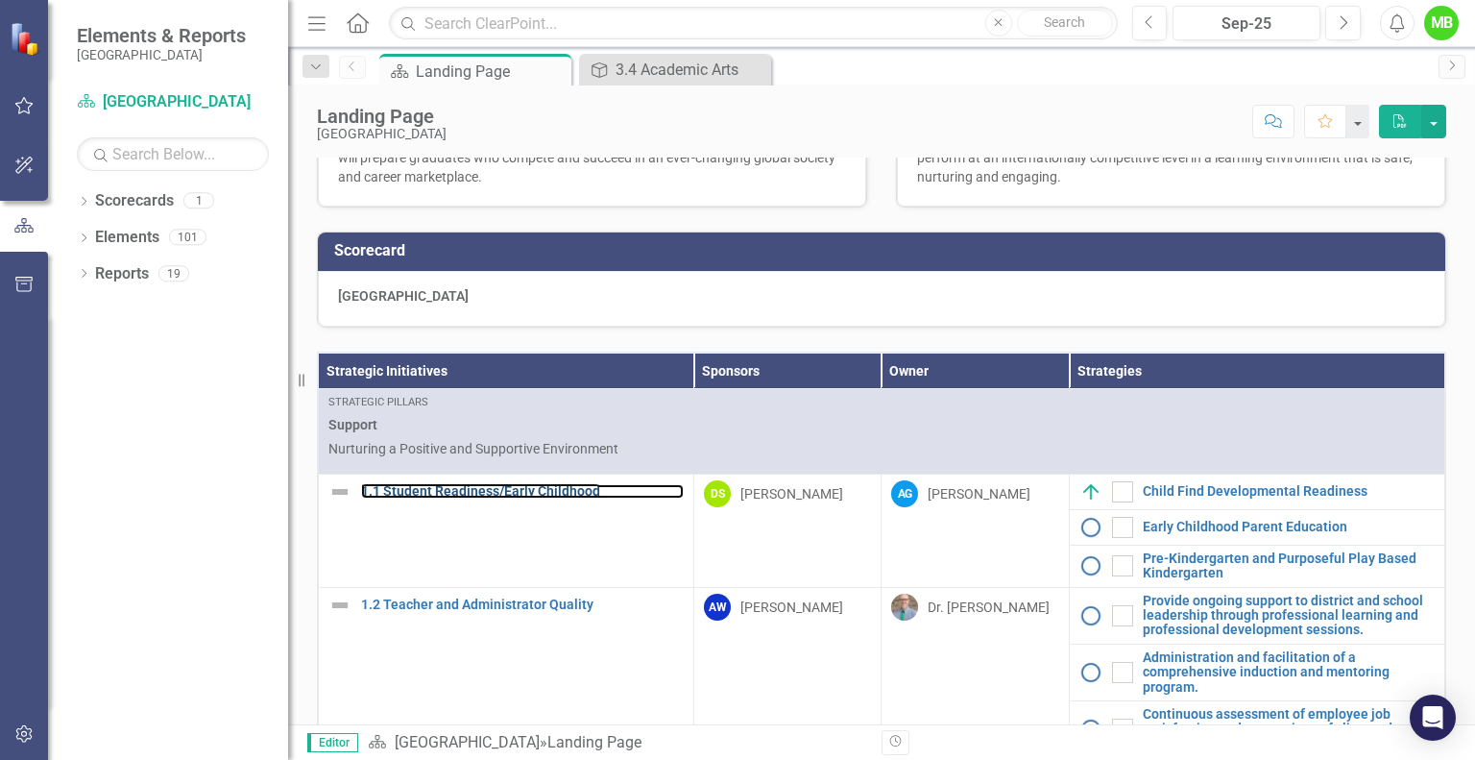
click at [576, 498] on link "1.1 Student Readiness/Early Childhood" at bounding box center [522, 491] width 323 height 14
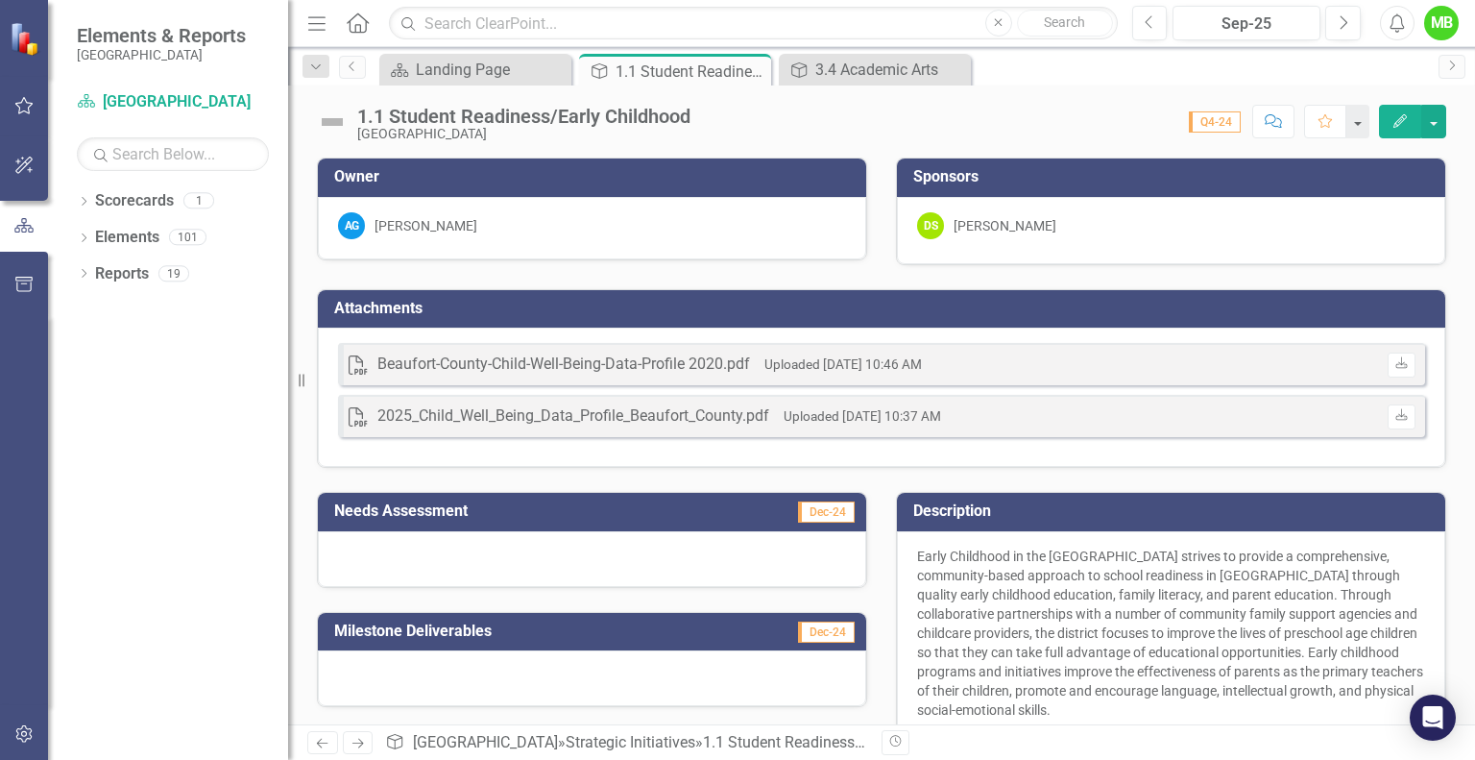
click at [0, 0] on icon "Close" at bounding box center [0, 0] width 0 height 0
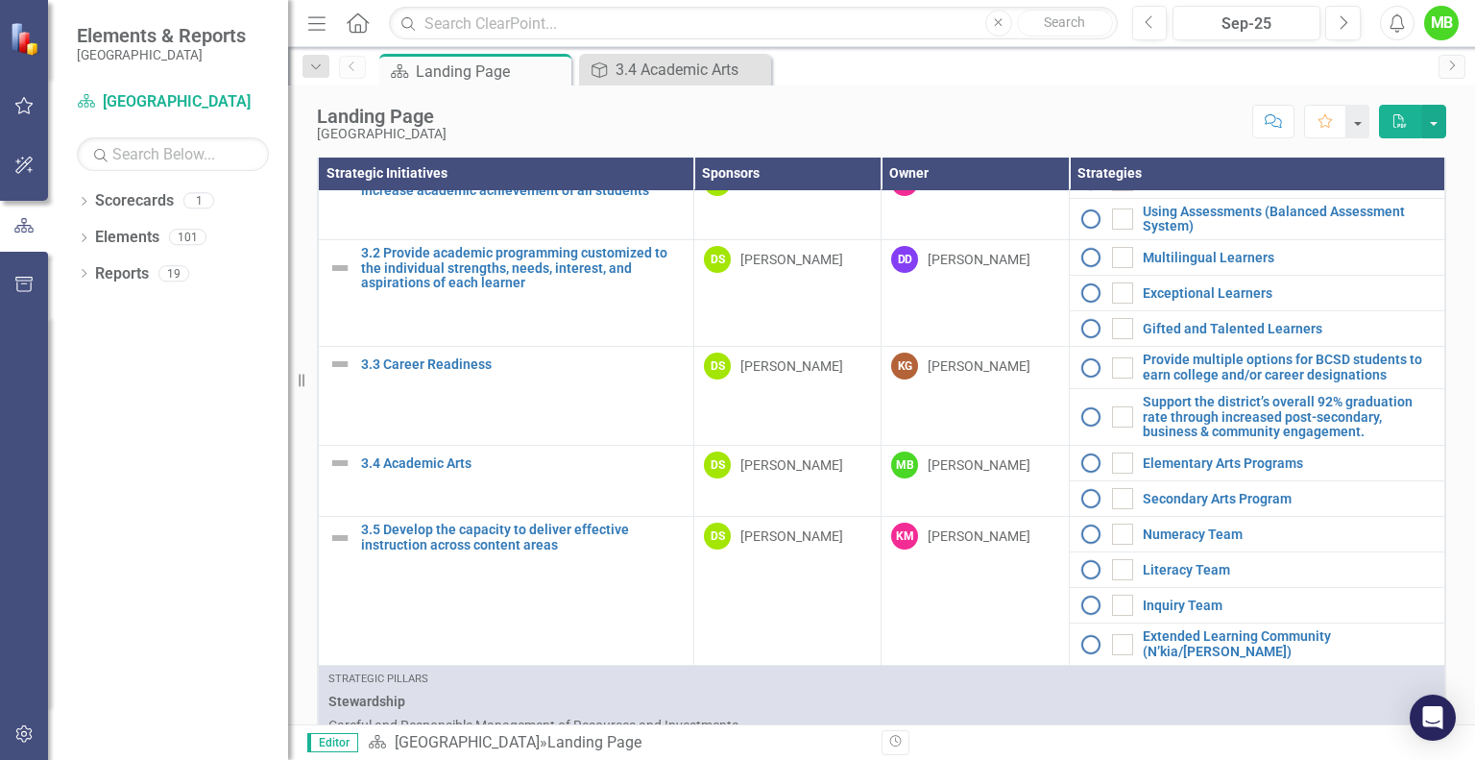
scroll to position [1444, 0]
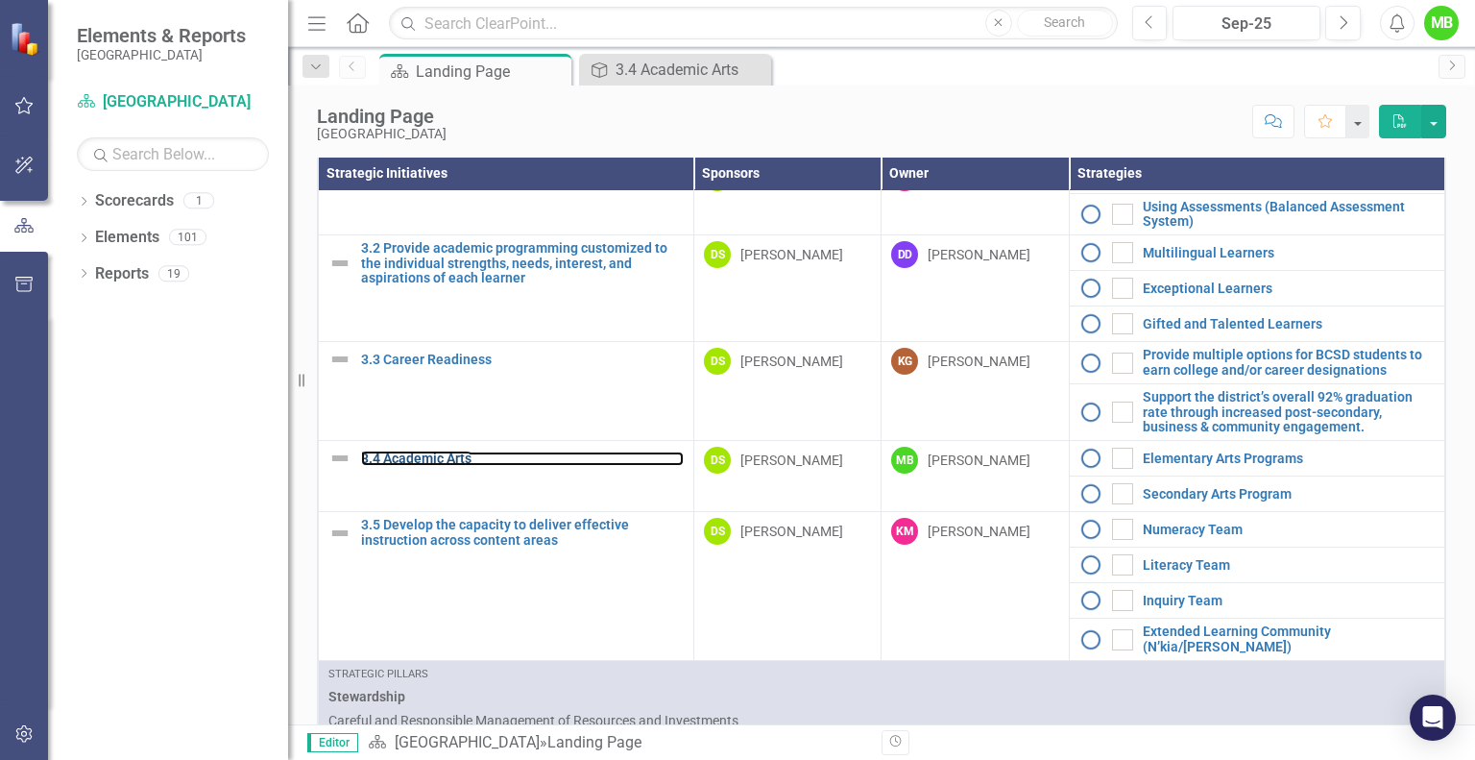
click at [457, 466] on link "3.4 Academic Arts" at bounding box center [522, 458] width 323 height 14
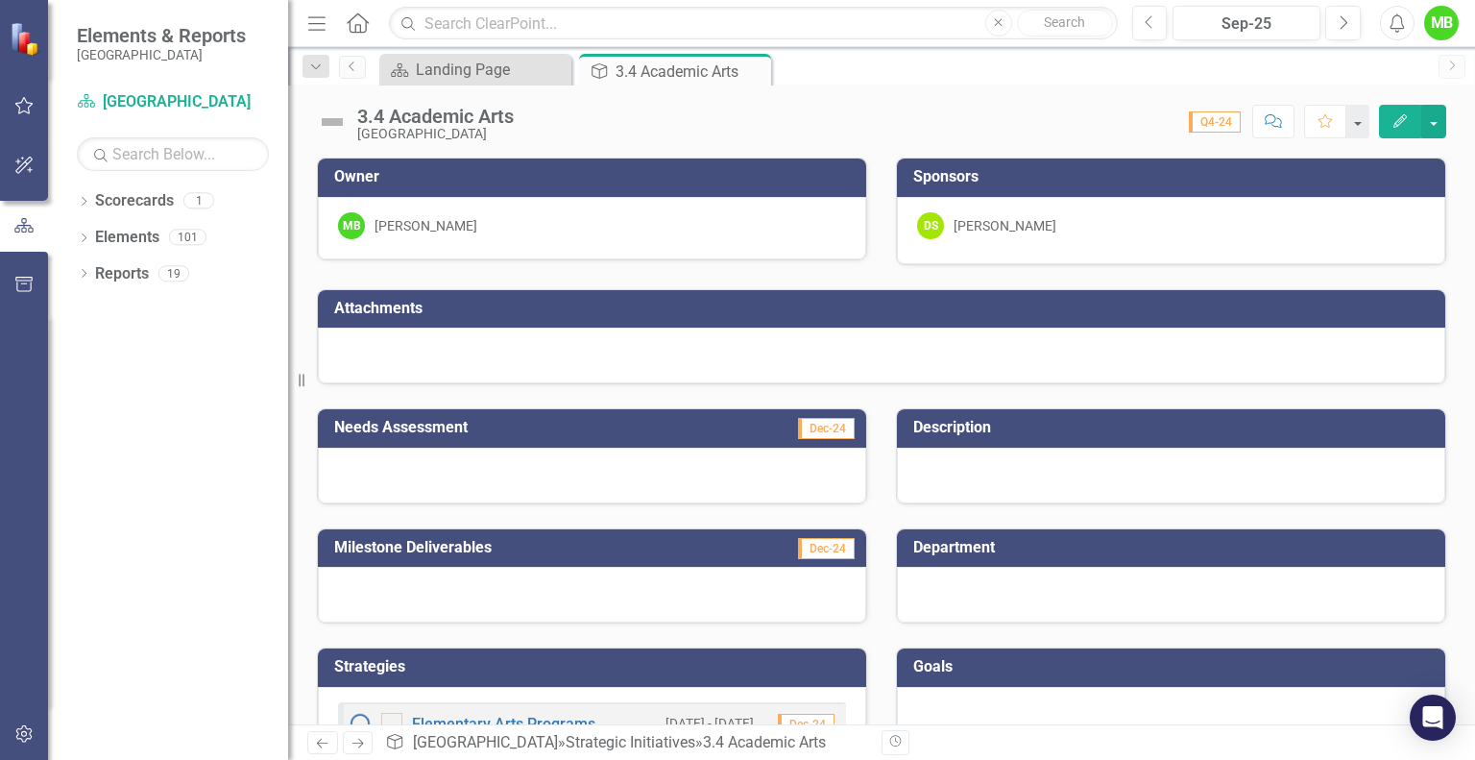
click at [1066, 464] on div at bounding box center [1171, 475] width 548 height 56
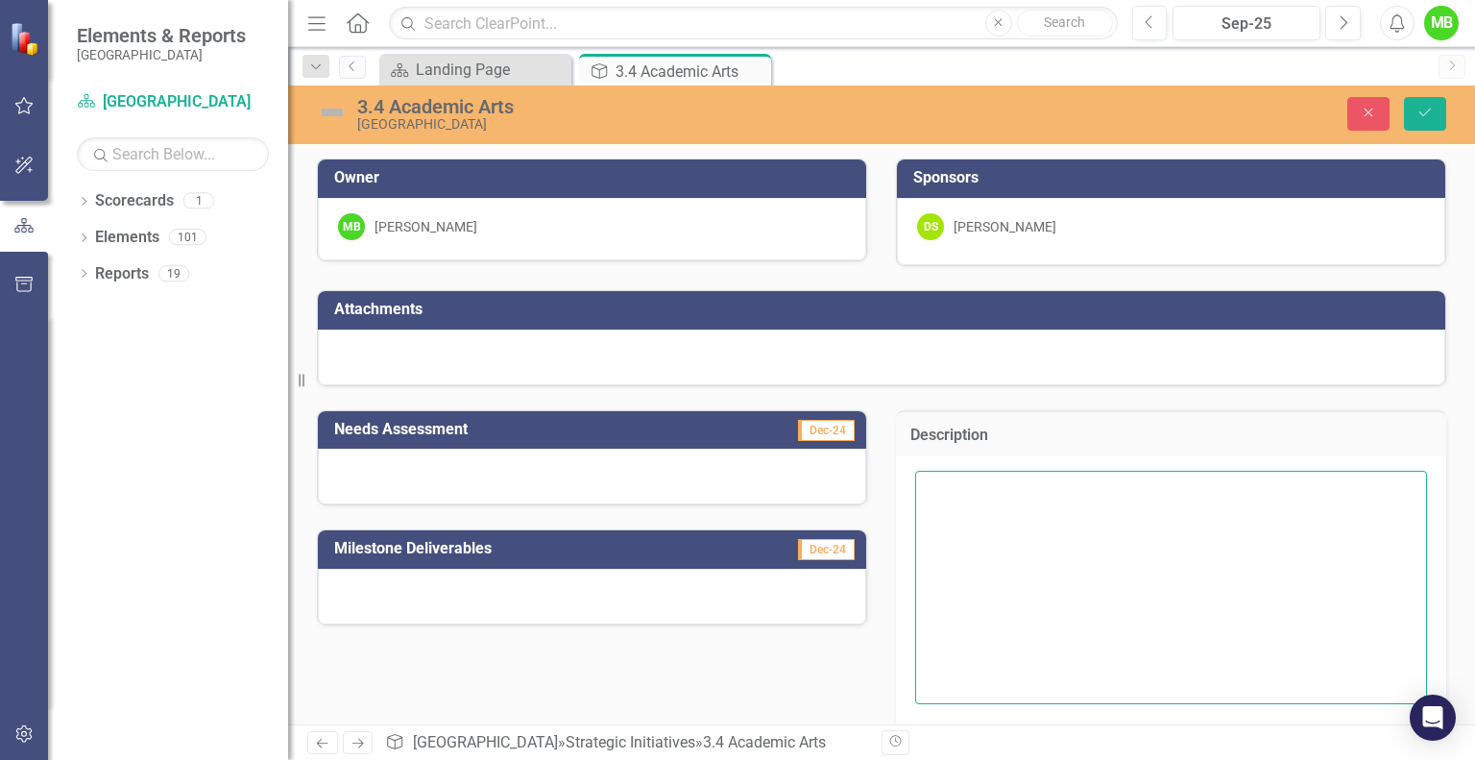
click at [1086, 506] on textarea at bounding box center [1171, 587] width 512 height 232
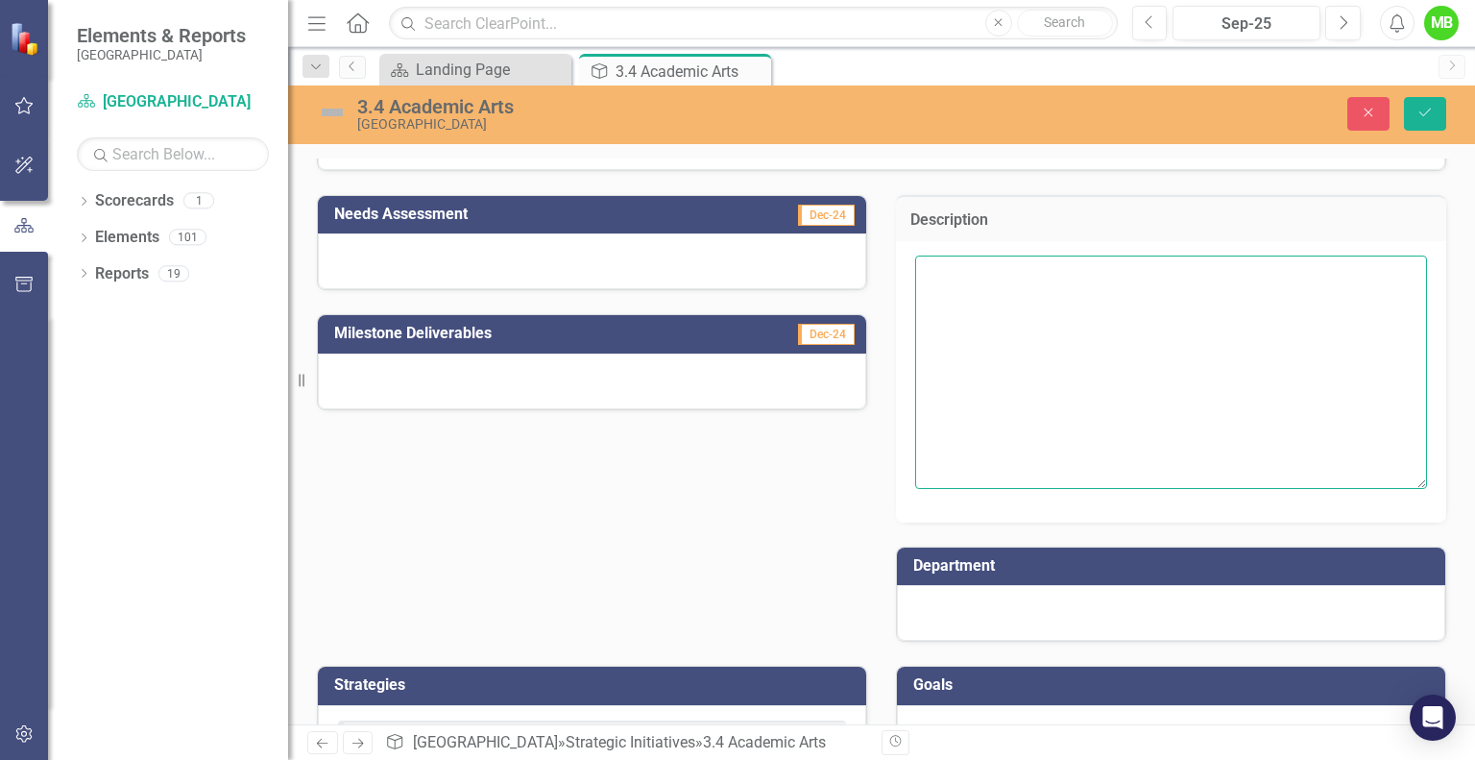
scroll to position [68, 0]
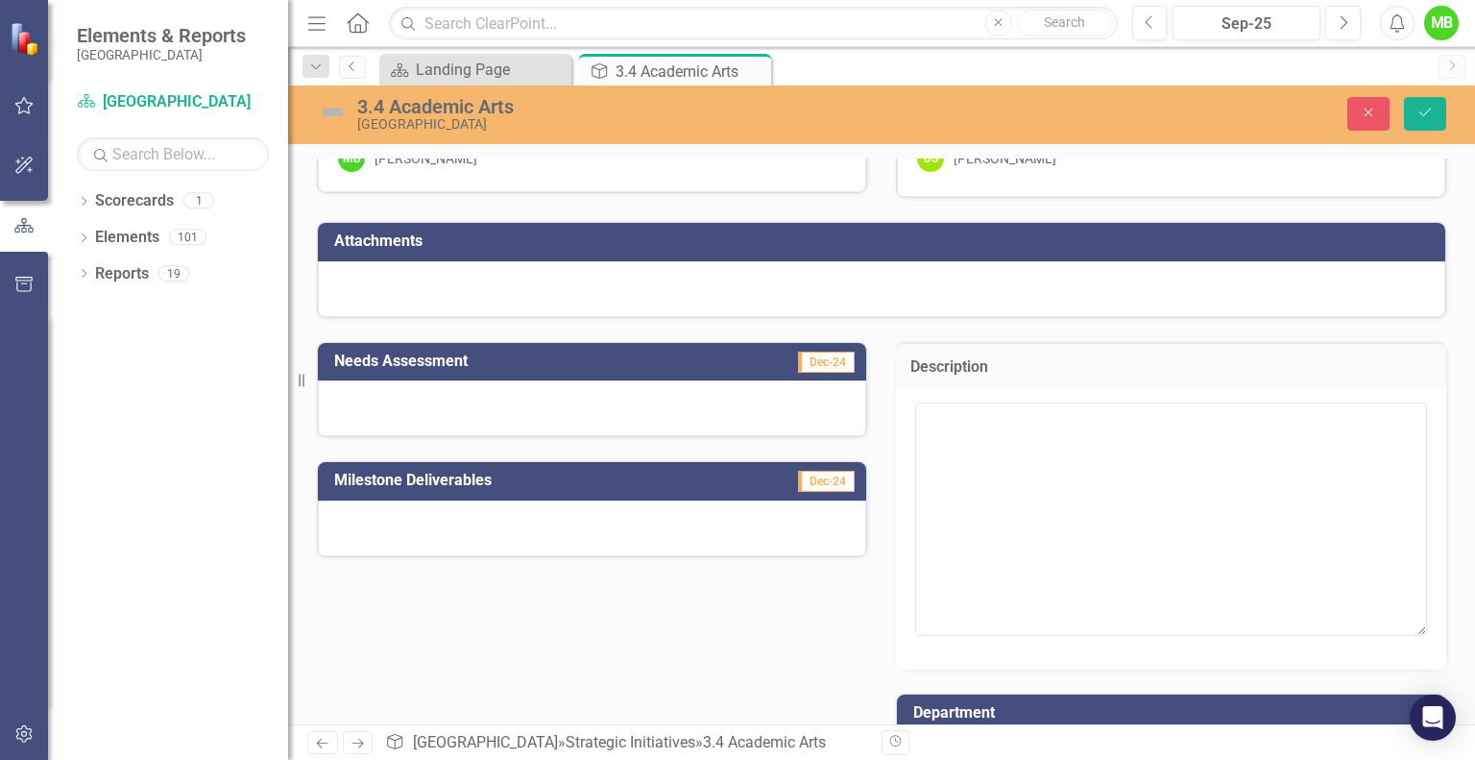
click at [680, 371] on td "Needs Assessment" at bounding box center [515, 364] width 363 height 32
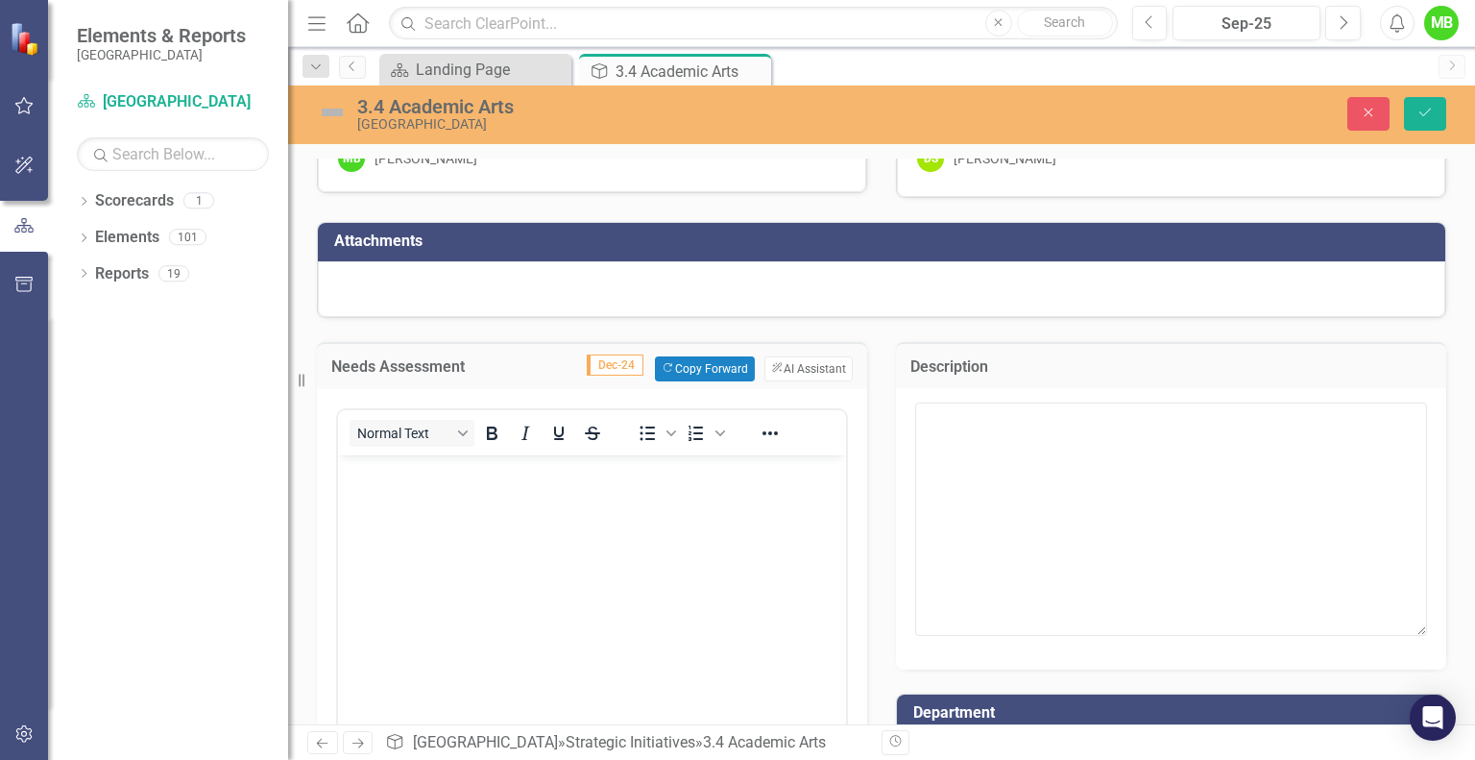
scroll to position [0, 0]
click at [1122, 449] on textarea at bounding box center [1171, 518] width 512 height 232
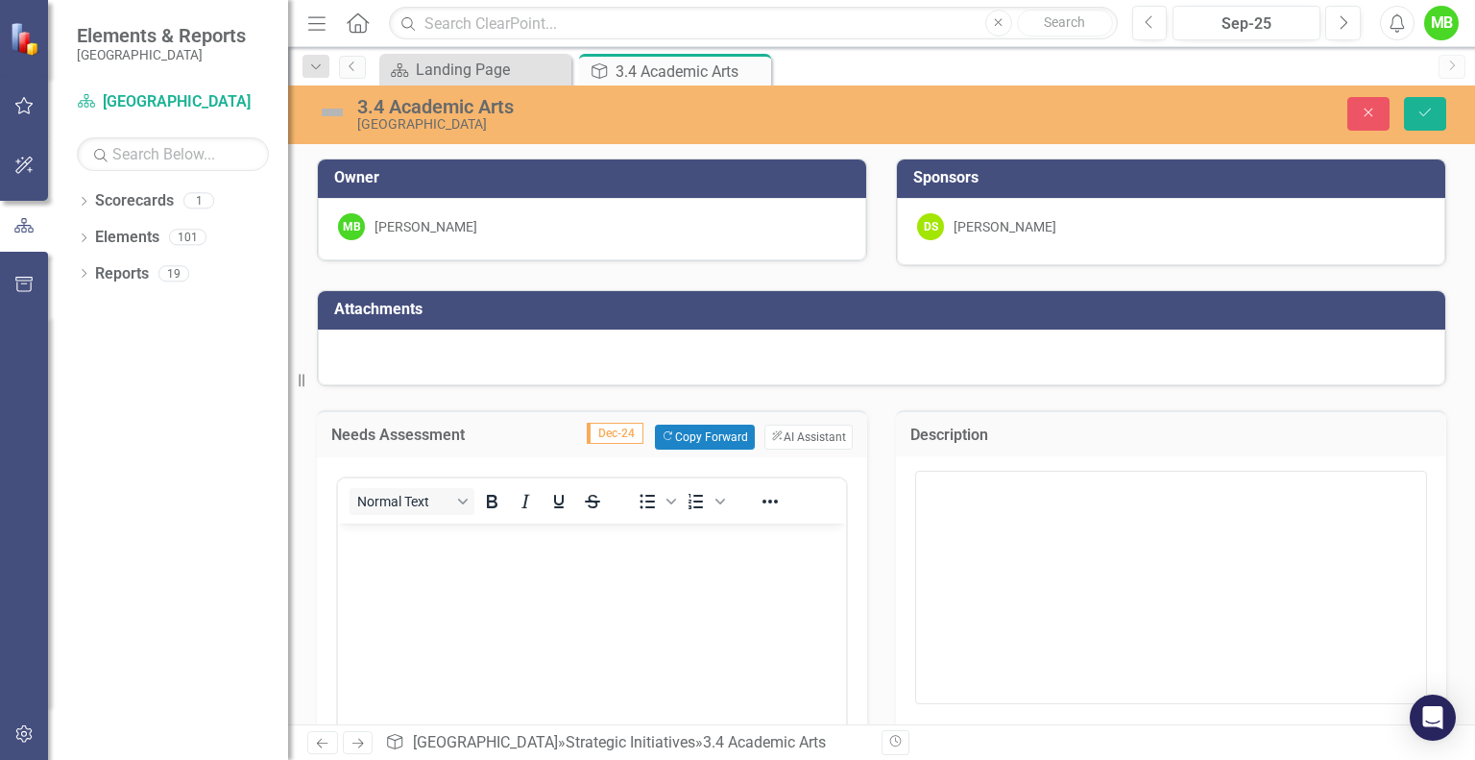
click at [1345, 112] on div "Close Save" at bounding box center [1228, 114] width 466 height 34
click at [1364, 113] on icon "Close" at bounding box center [1368, 112] width 17 height 13
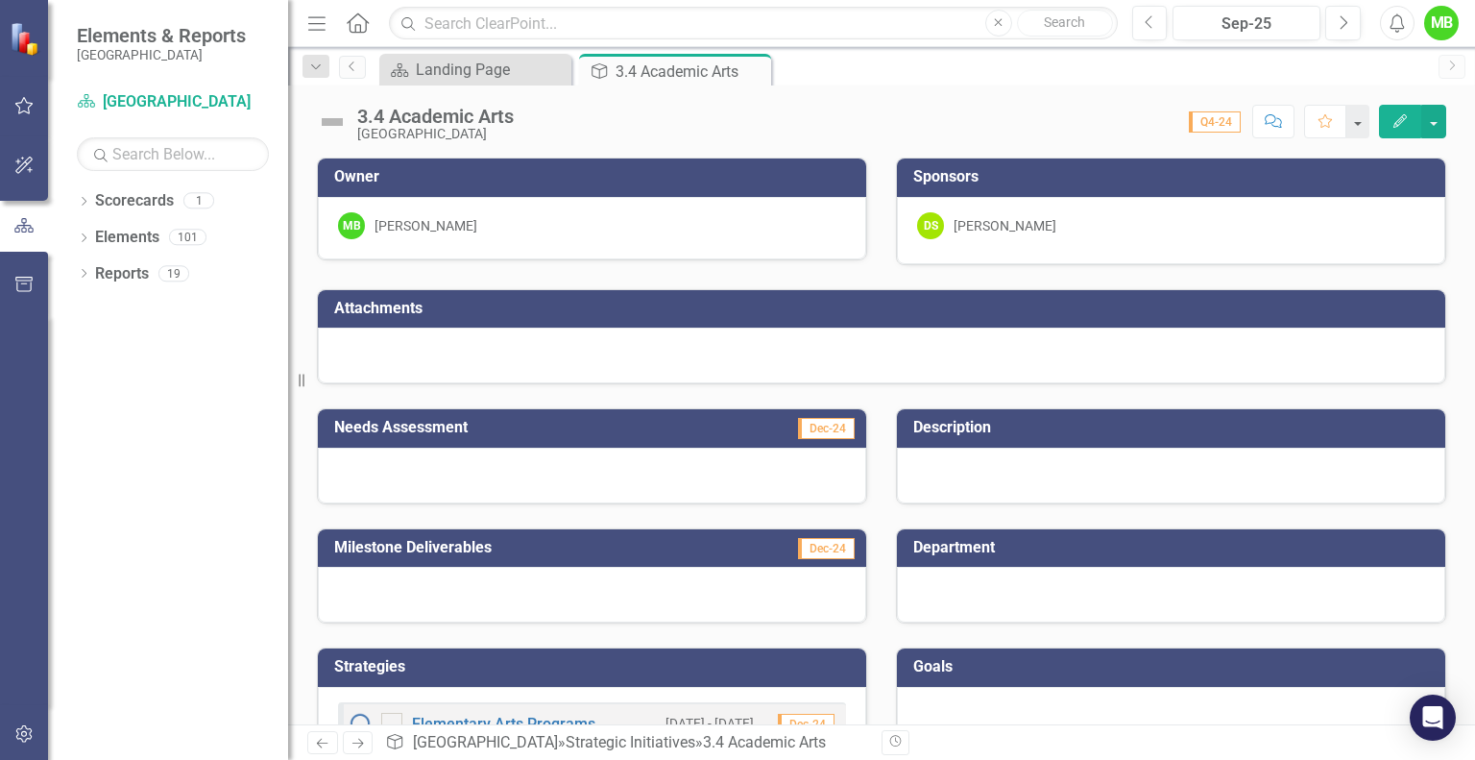
drag, startPoint x: 828, startPoint y: 428, endPoint x: 761, endPoint y: 116, distance: 319.0
click at [761, 116] on div "Score: 0.00 Q4-24 Completed Comment Favorite Edit" at bounding box center [984, 121] width 923 height 33
click at [507, 66] on div "Landing Page" at bounding box center [491, 70] width 151 height 24
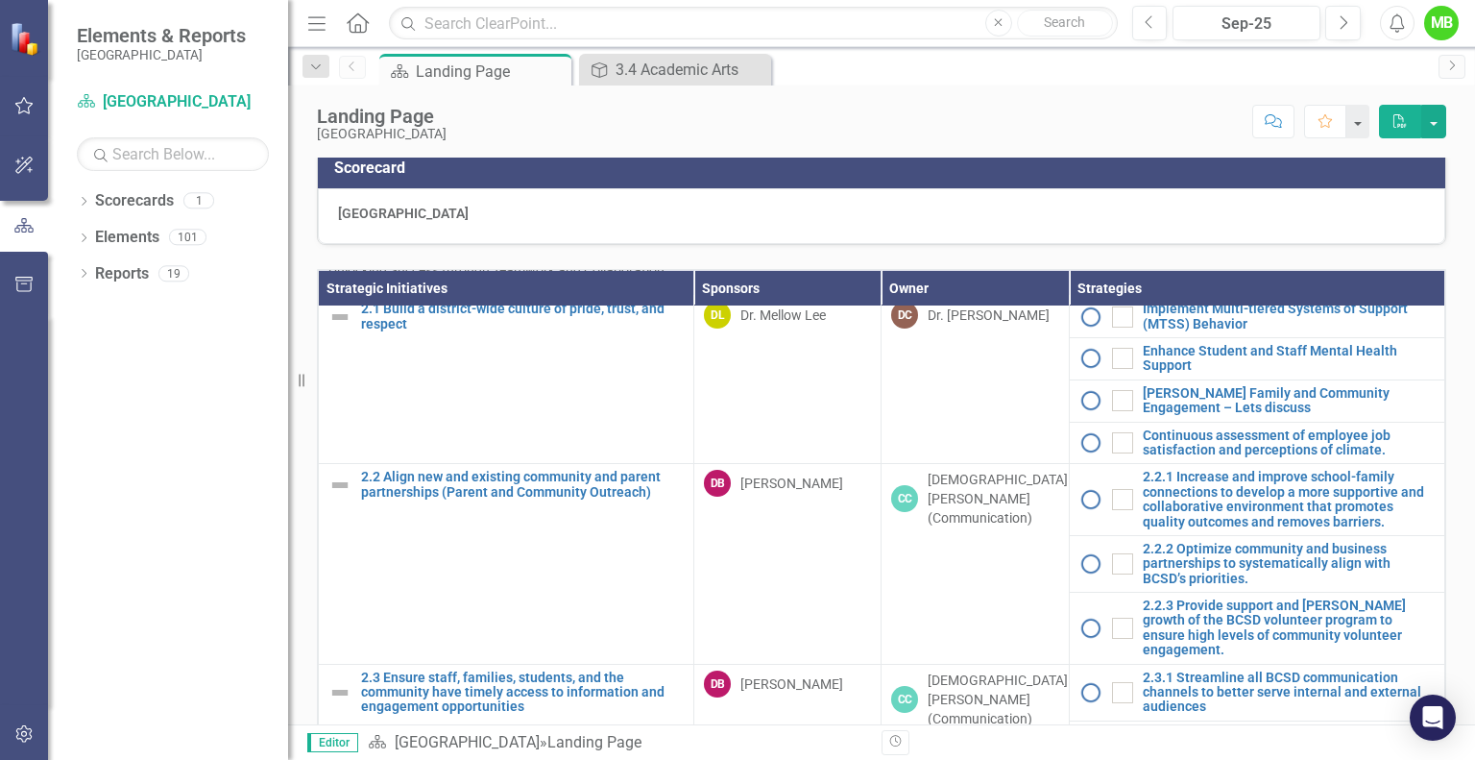
scroll to position [835, 0]
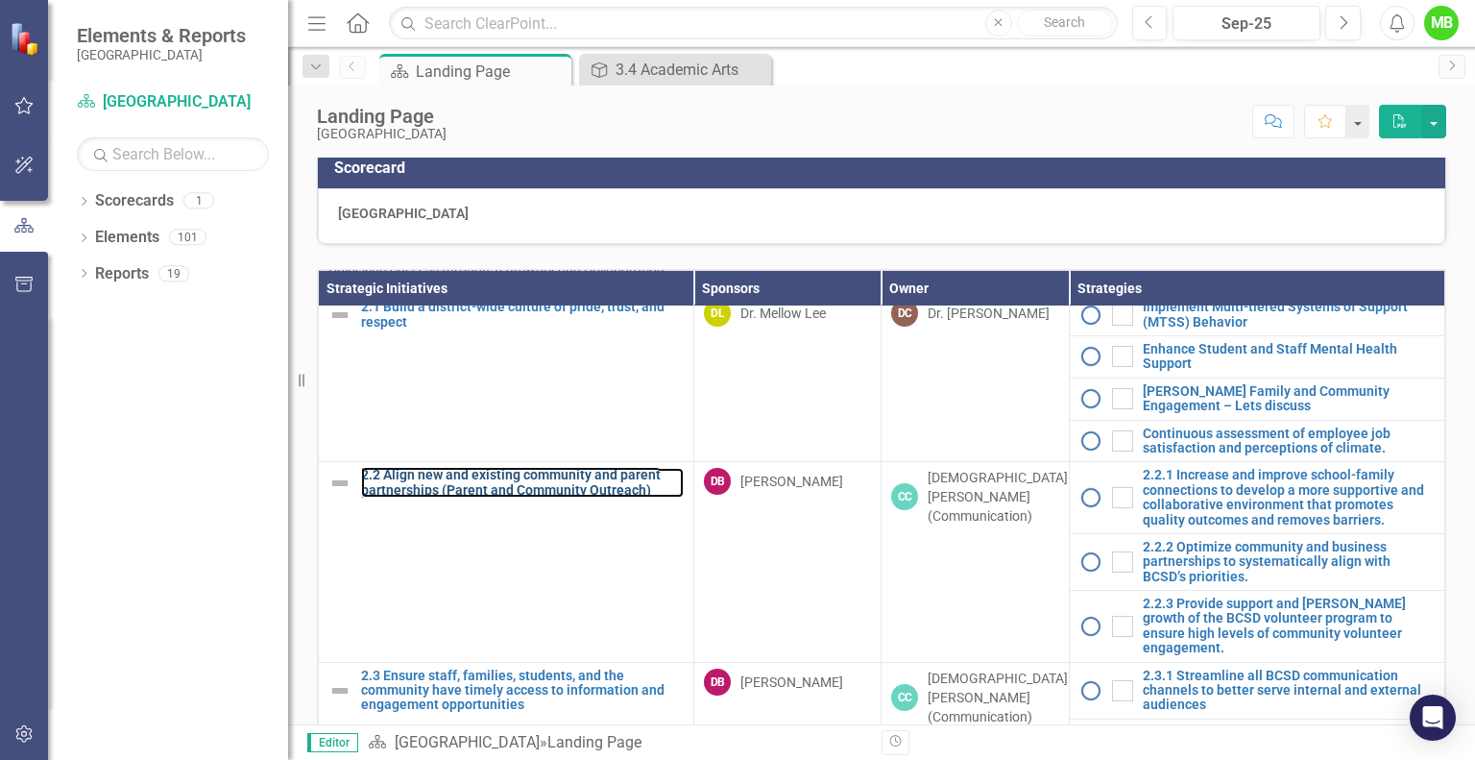
click at [557, 497] on link "2.2 Align new and existing community and parent partnerships (Parent and Commun…" at bounding box center [522, 483] width 323 height 30
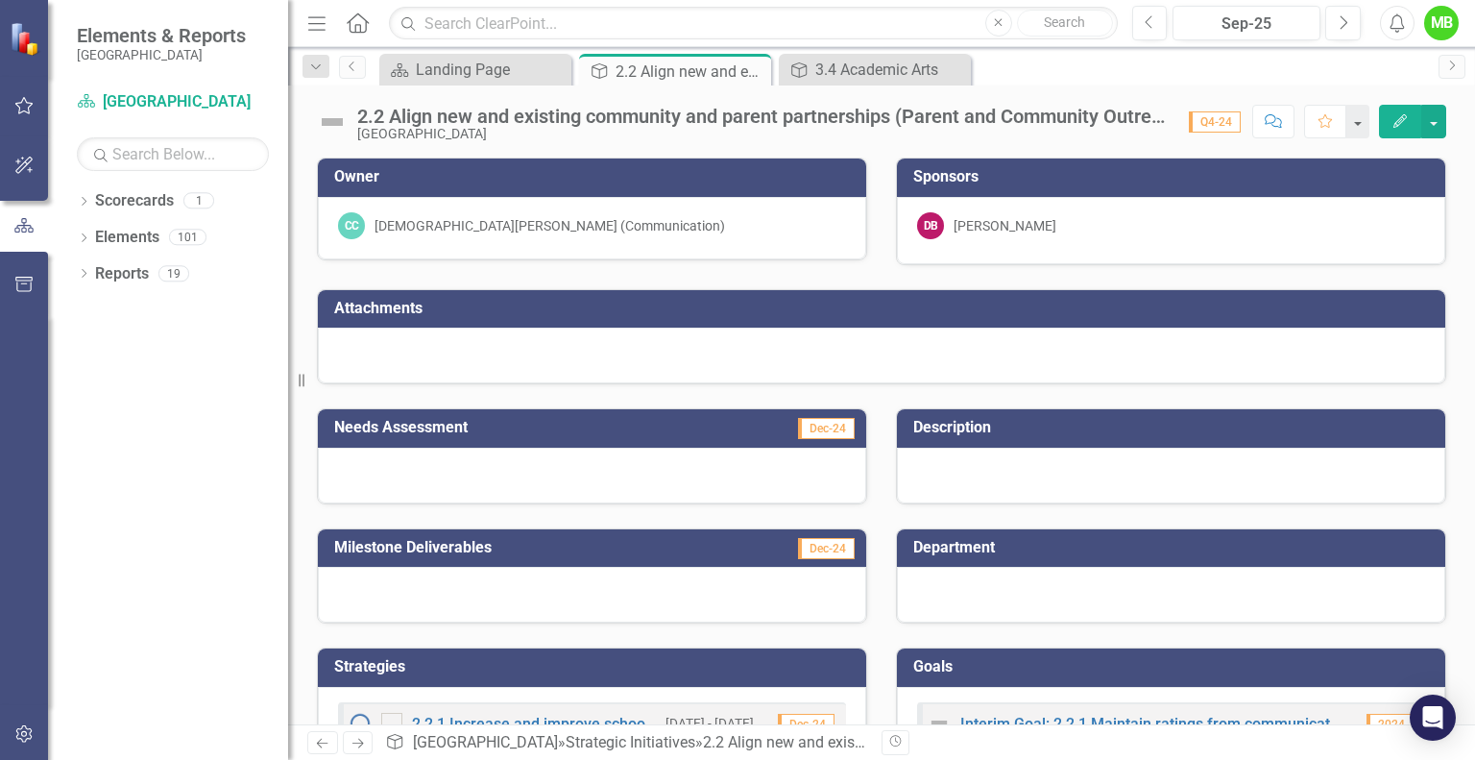
click at [0, 0] on icon "Close" at bounding box center [0, 0] width 0 height 0
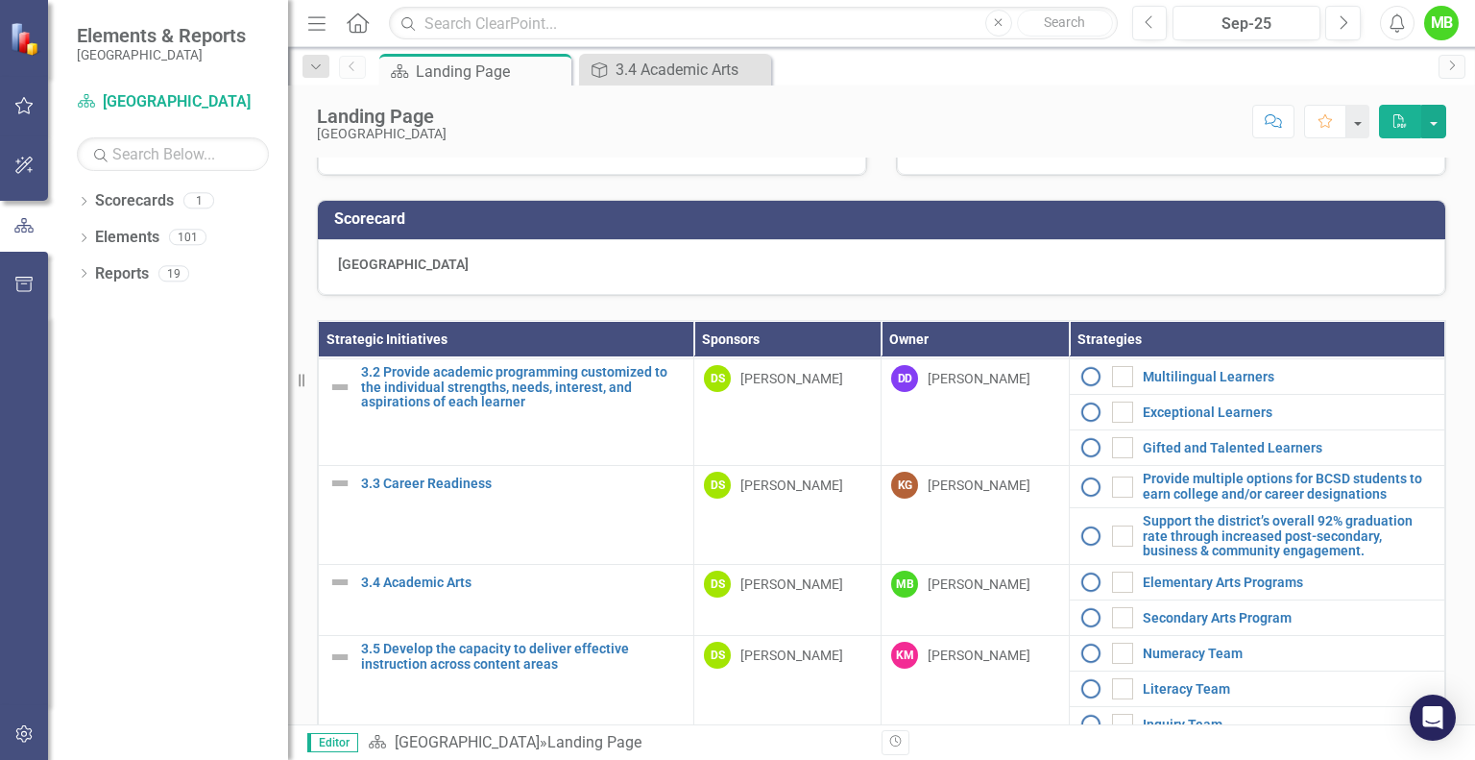
scroll to position [1489, 0]
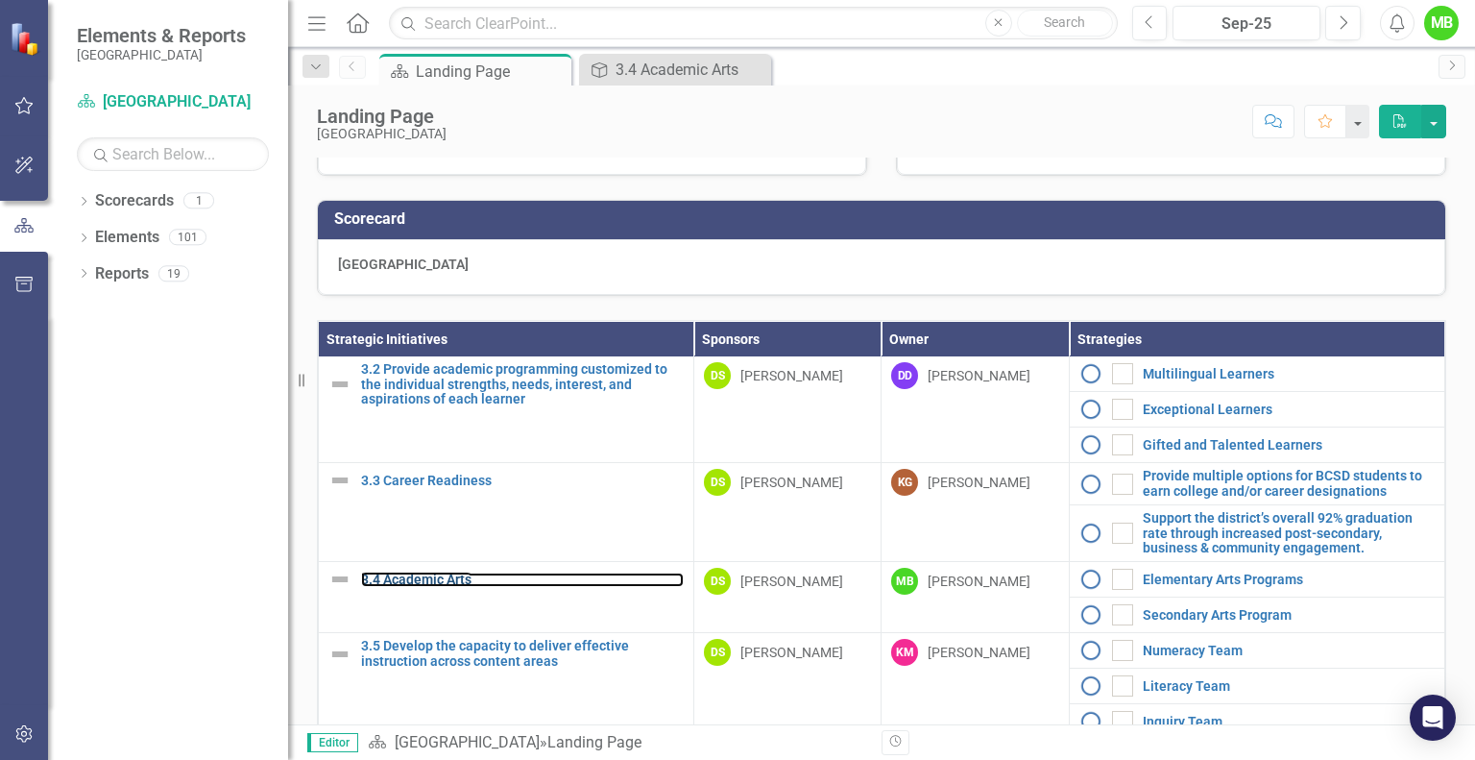
click at [445, 587] on link "3.4 Academic Arts" at bounding box center [522, 579] width 323 height 14
